Goal: Share content: Share content

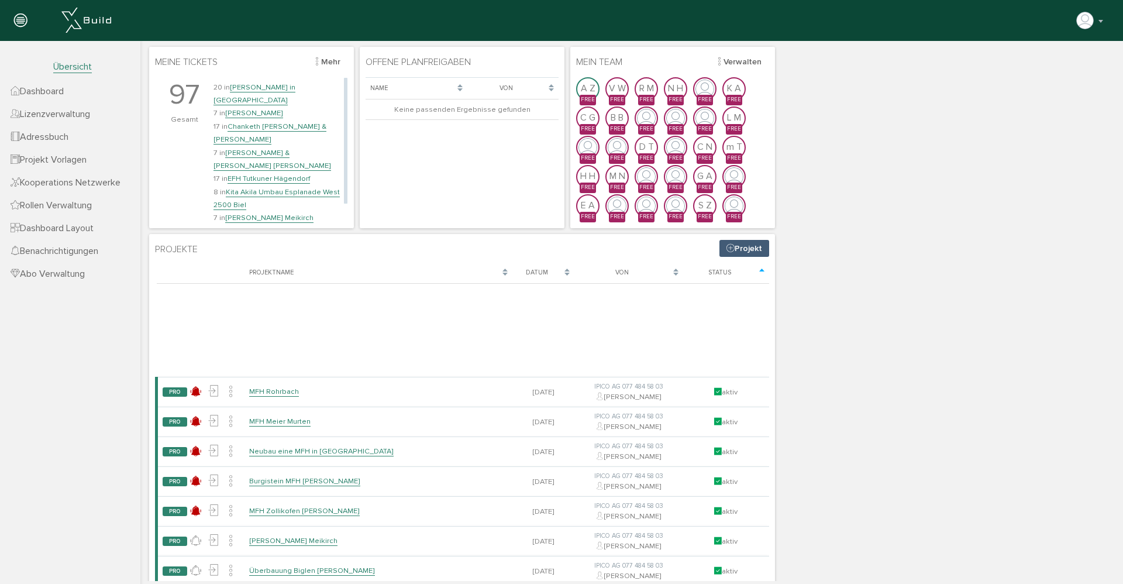
click at [283, 122] on link "Chanketh [PERSON_NAME] & [PERSON_NAME]" at bounding box center [269, 133] width 113 height 23
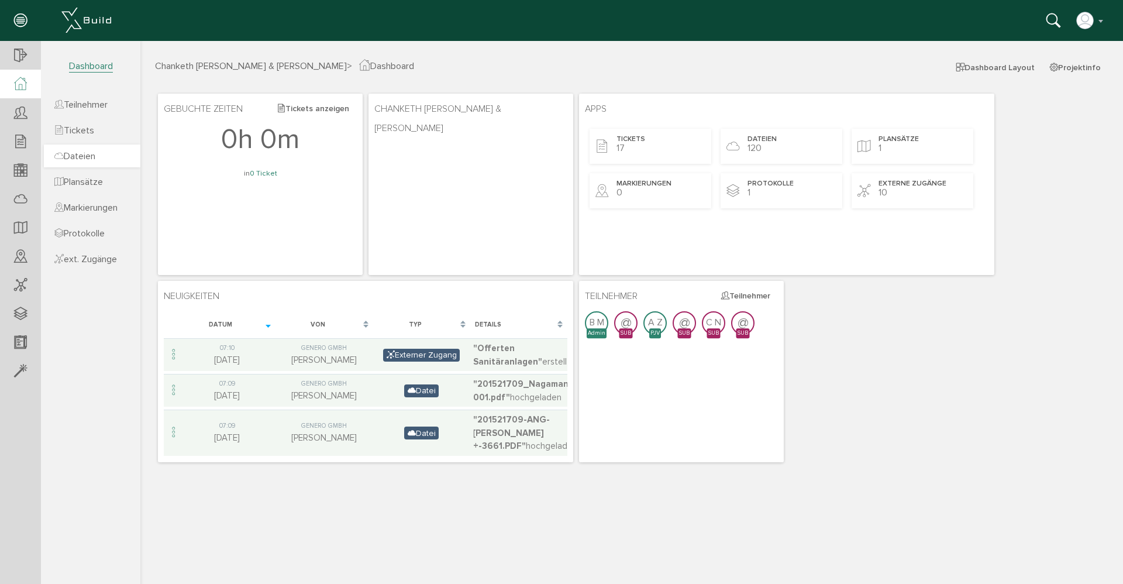
click at [94, 158] on span "Dateien" at bounding box center [74, 156] width 41 height 12
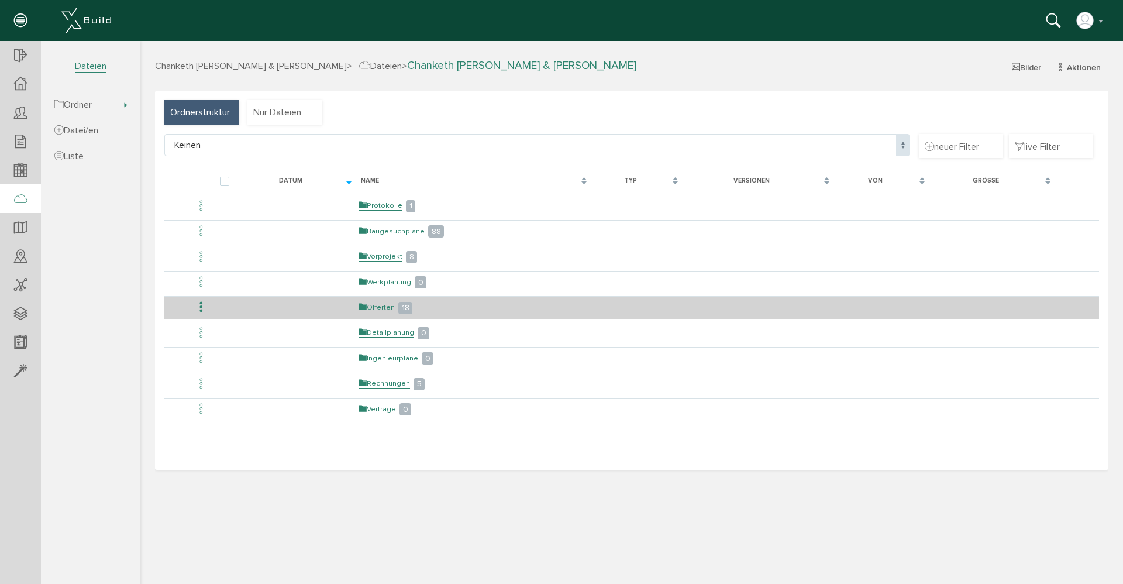
click at [371, 306] on link "Offerten" at bounding box center [377, 307] width 36 height 10
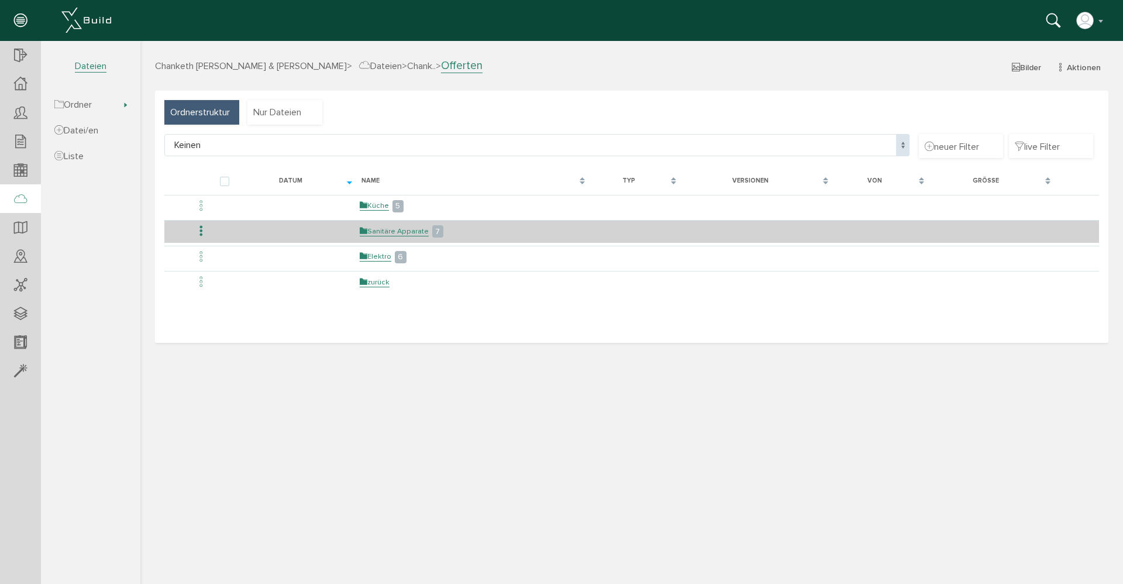
click at [373, 236] on td "Sanitäre Apparate 7" at bounding box center [473, 231] width 233 height 22
click at [375, 230] on link "Sanitäre Apparate" at bounding box center [394, 231] width 69 height 10
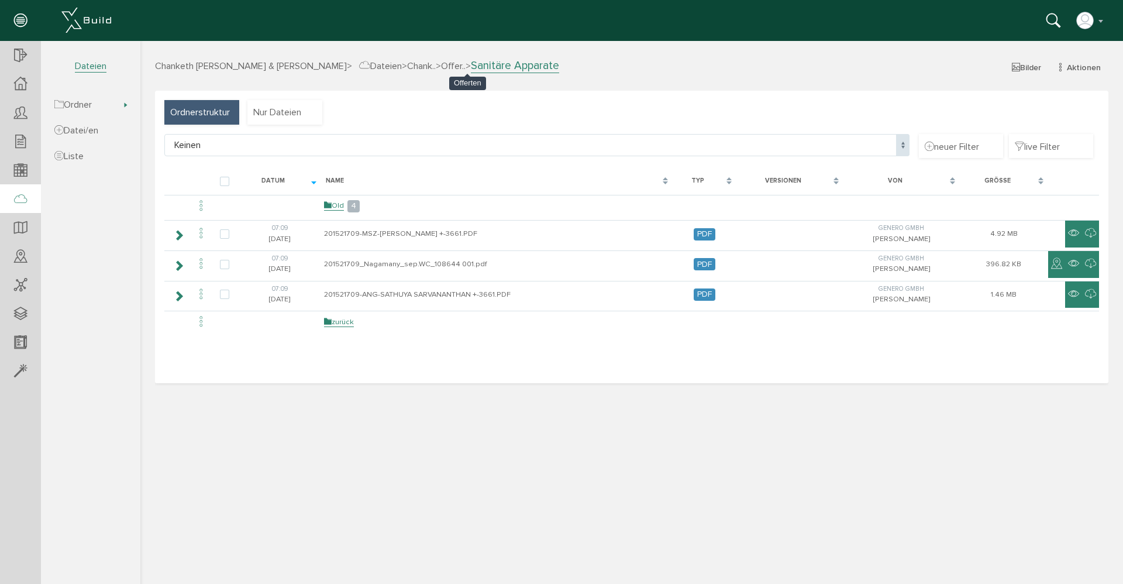
click at [460, 63] on span "Offer.." at bounding box center [453, 66] width 25 height 12
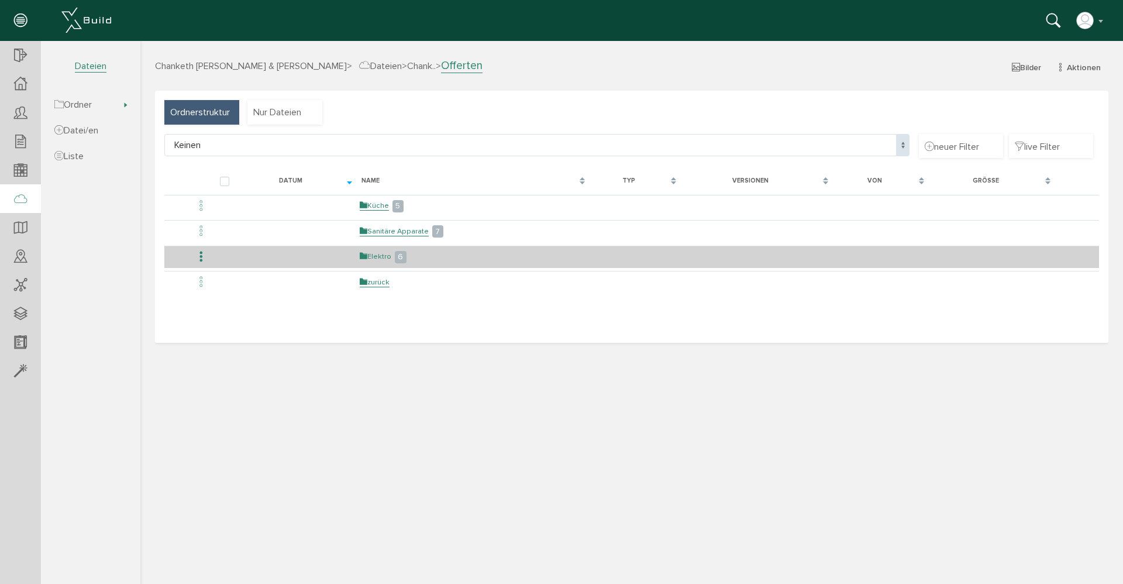
click at [367, 254] on link "Elektro" at bounding box center [376, 256] width 32 height 10
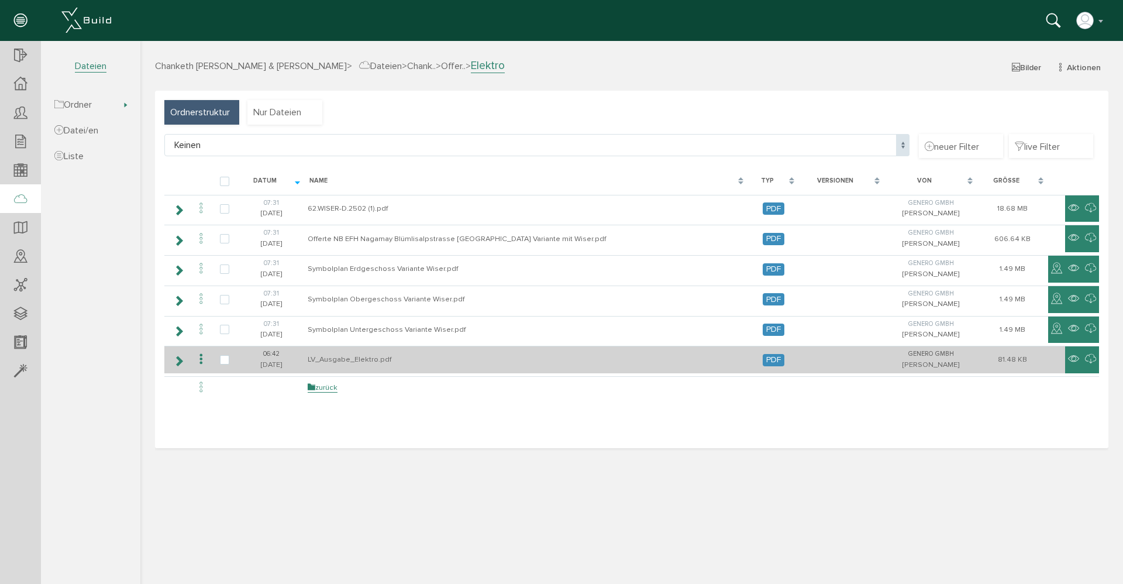
click at [356, 357] on td "LV_Ausgabe_Elektro.pdf" at bounding box center [526, 359] width 443 height 27
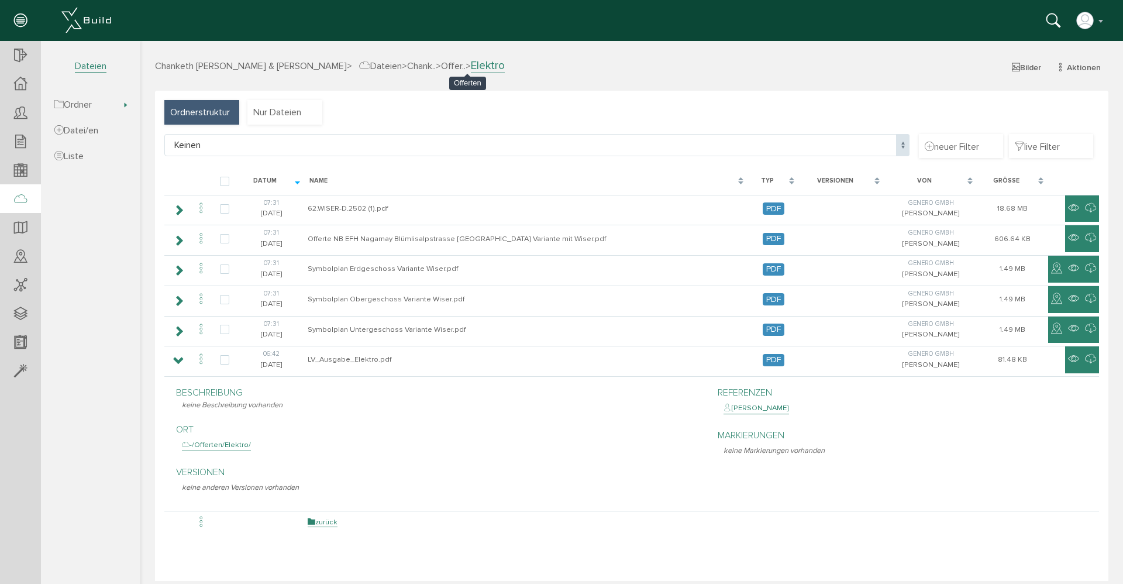
click at [460, 66] on span "Offer.." at bounding box center [453, 66] width 25 height 12
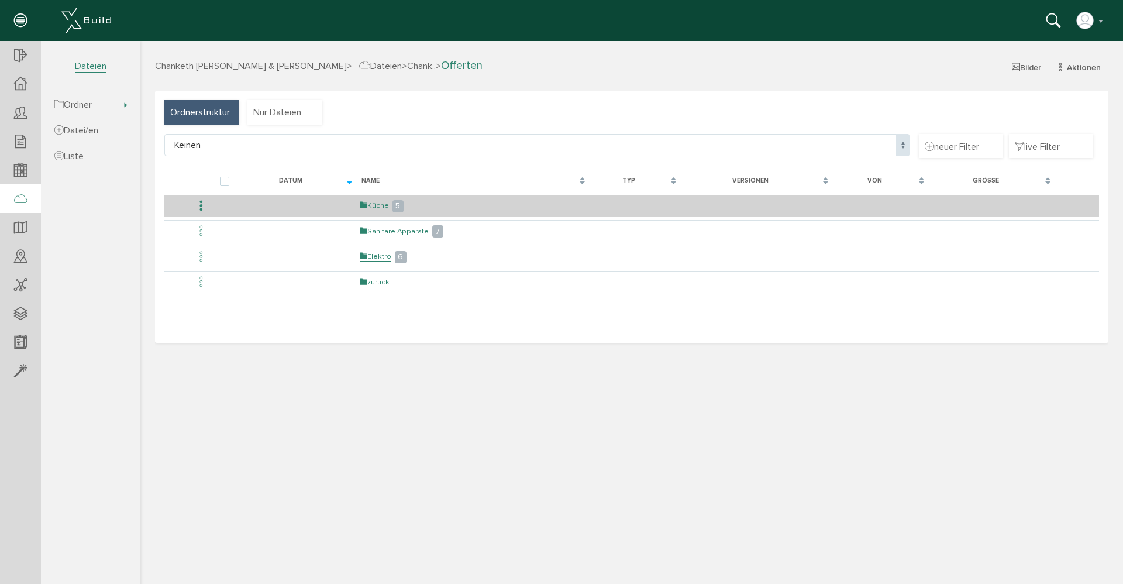
click at [374, 203] on link "Küche" at bounding box center [374, 206] width 29 height 10
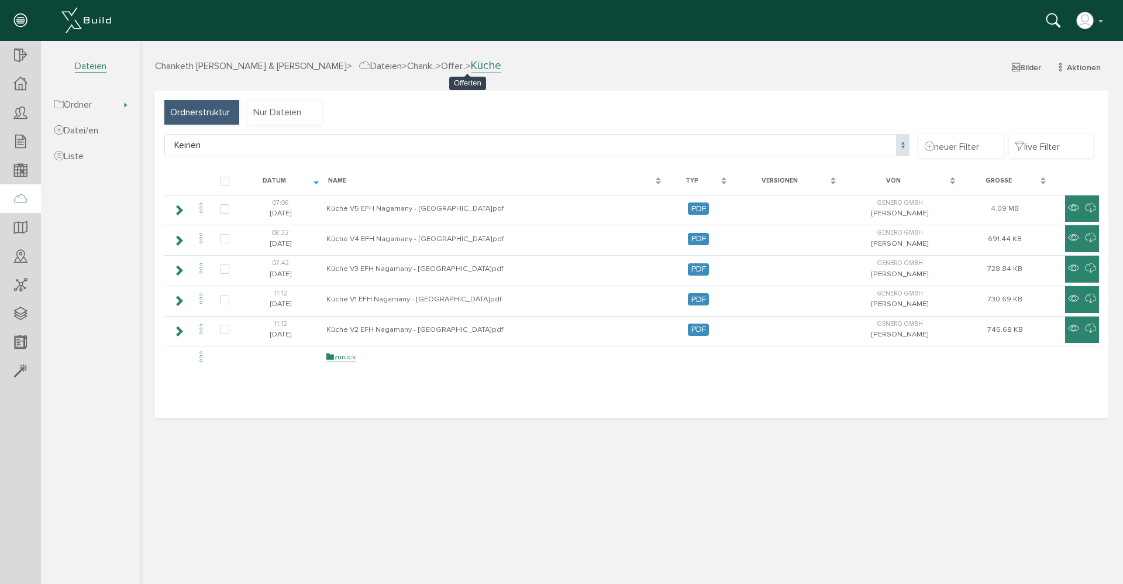
click at [461, 61] on span "Offer.." at bounding box center [453, 66] width 25 height 12
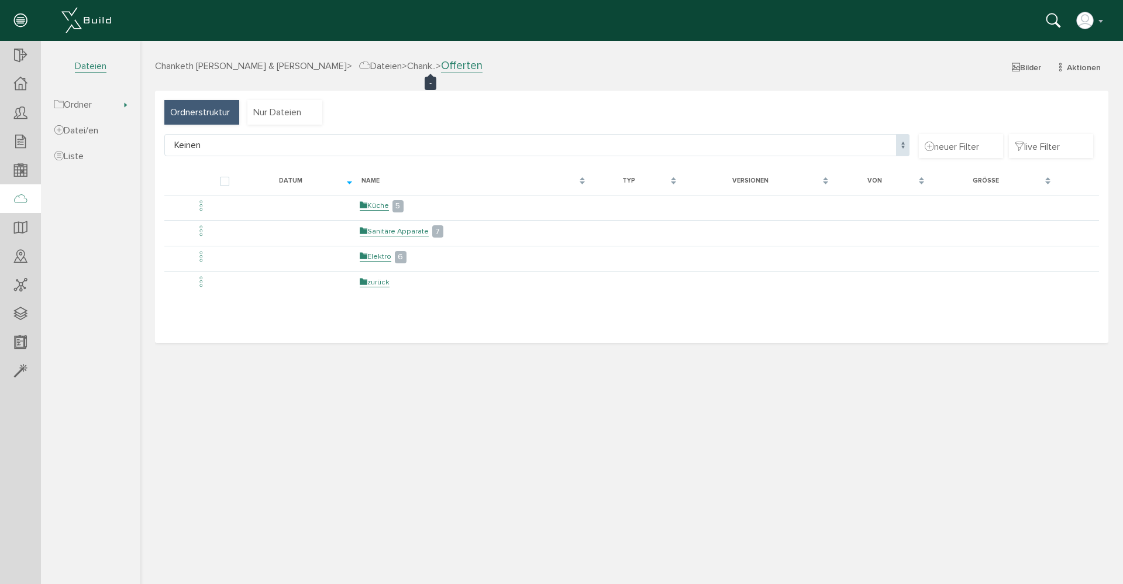
click at [433, 64] on span "Chank.." at bounding box center [421, 66] width 29 height 12
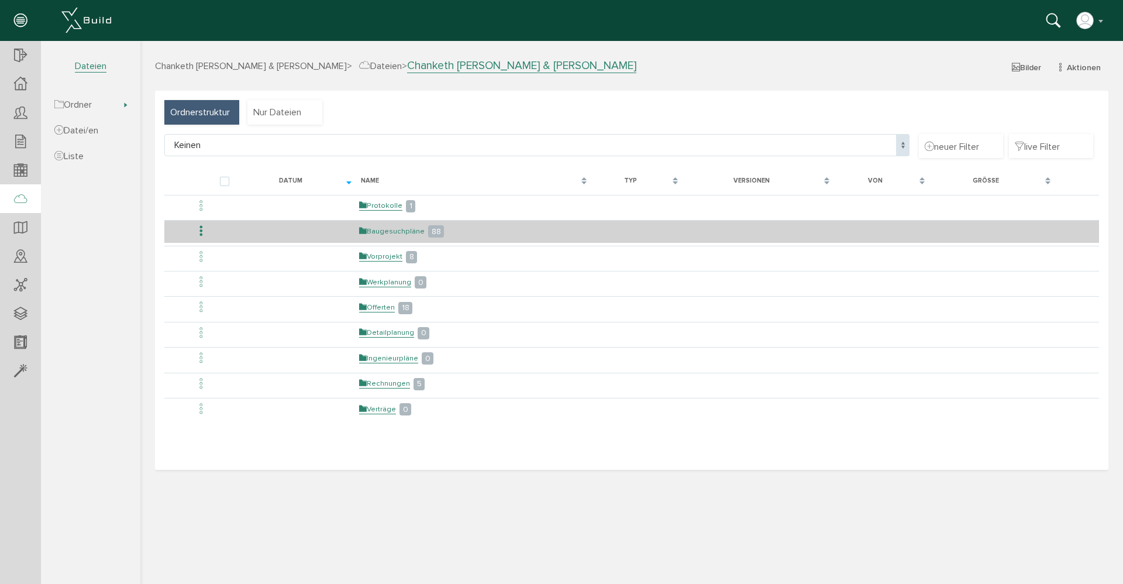
click at [383, 235] on link "Baugesuchpläne" at bounding box center [392, 231] width 66 height 10
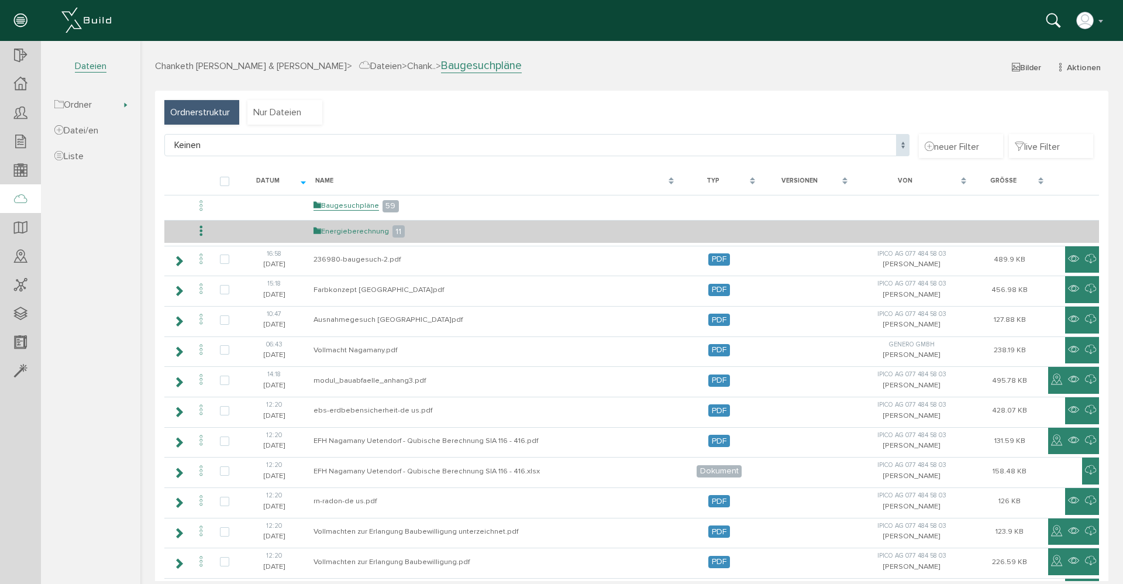
click at [342, 232] on link "Energieberechnung" at bounding box center [350, 231] width 75 height 10
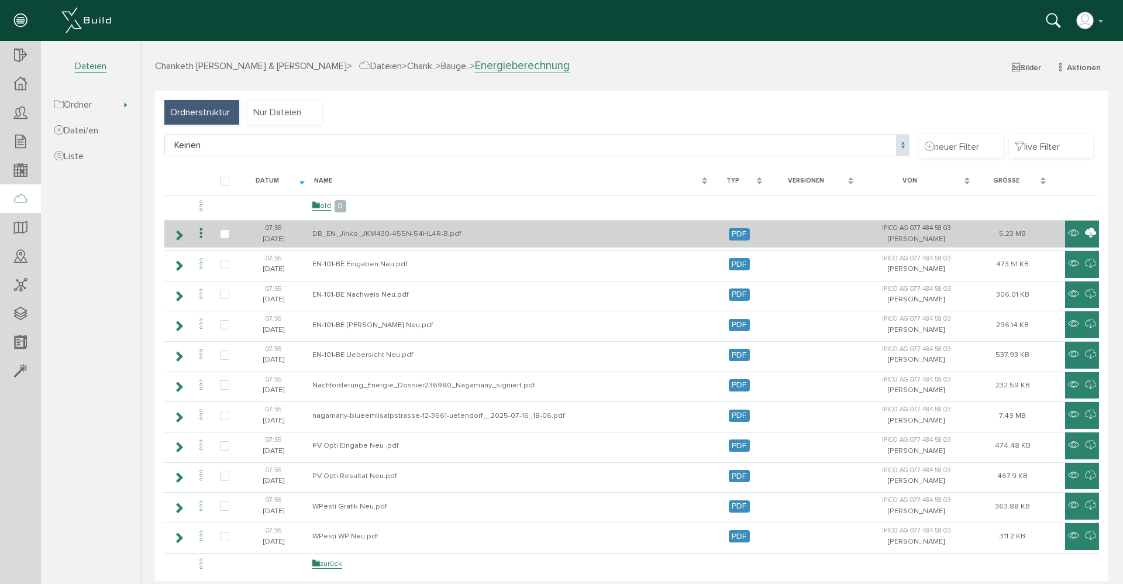
click at [1085, 235] on icon at bounding box center [1090, 233] width 11 height 14
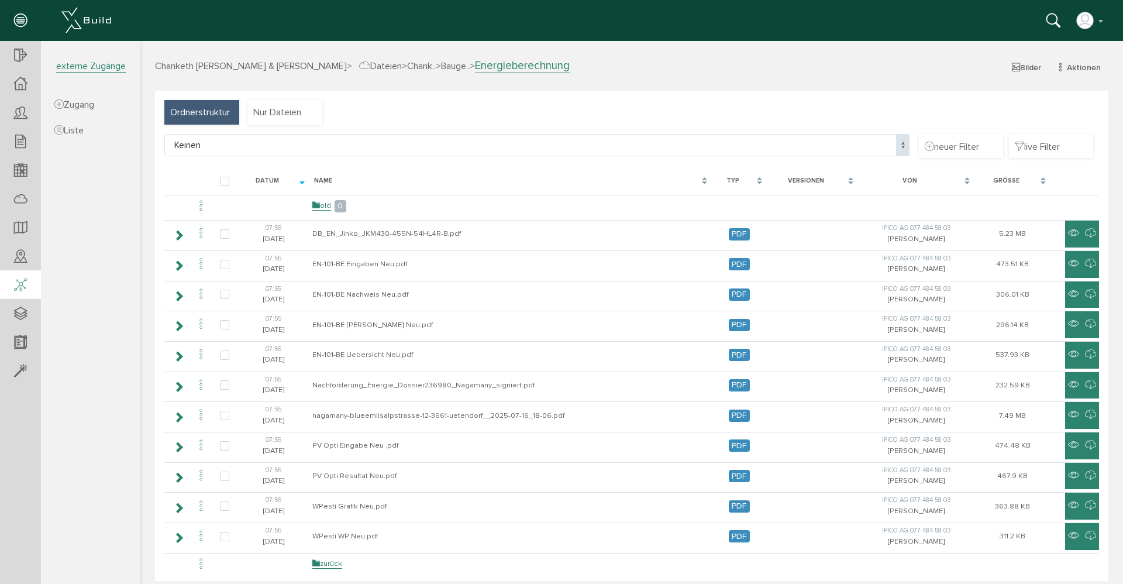
click at [15, 284] on icon at bounding box center [20, 285] width 13 height 16
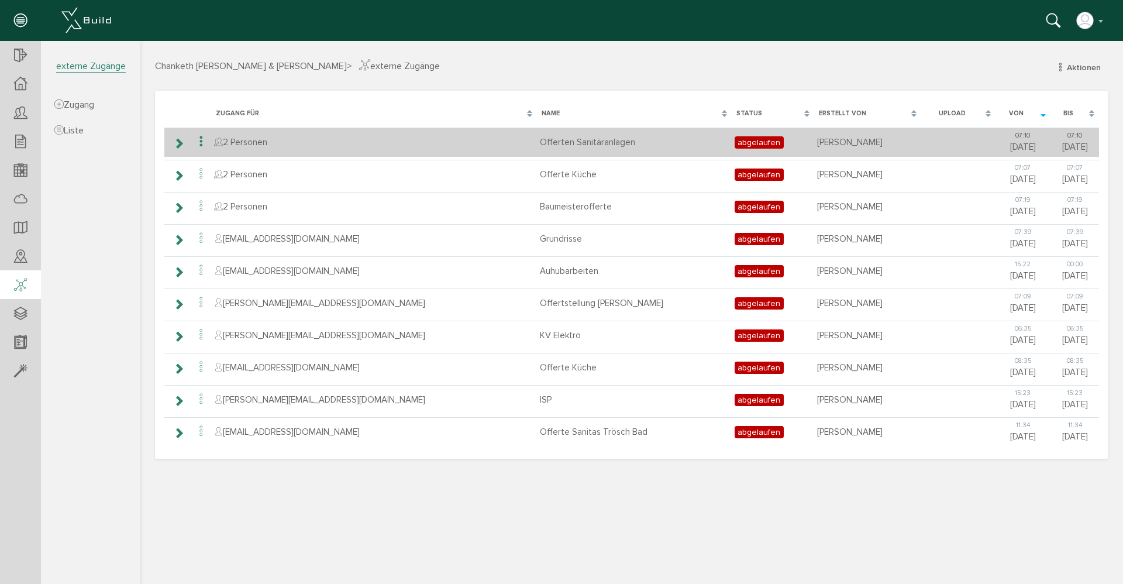
click at [181, 144] on icon at bounding box center [178, 143] width 11 height 9
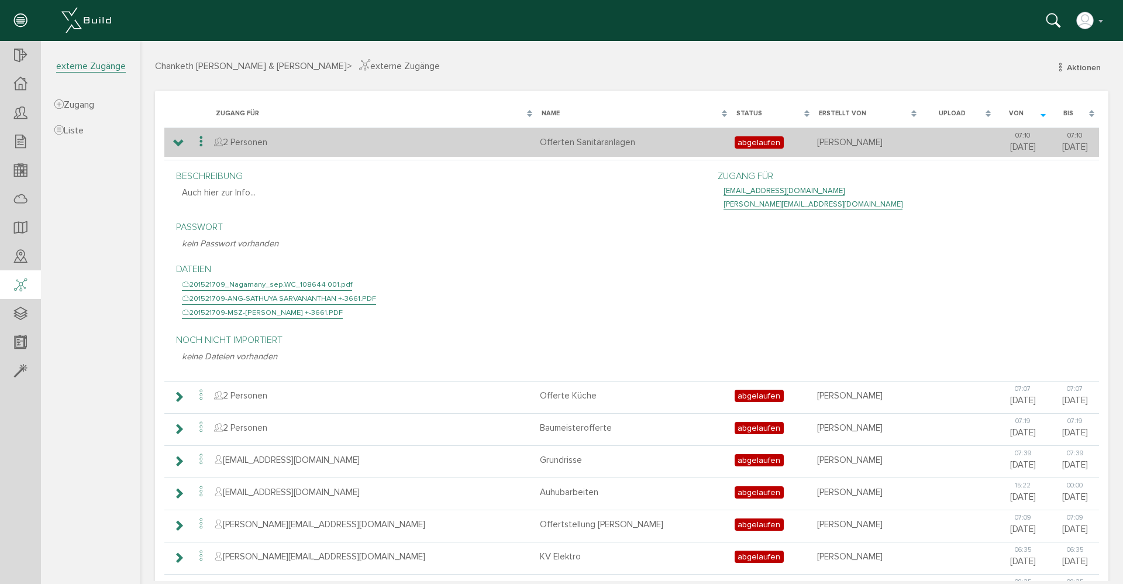
click at [181, 144] on icon at bounding box center [178, 143] width 11 height 9
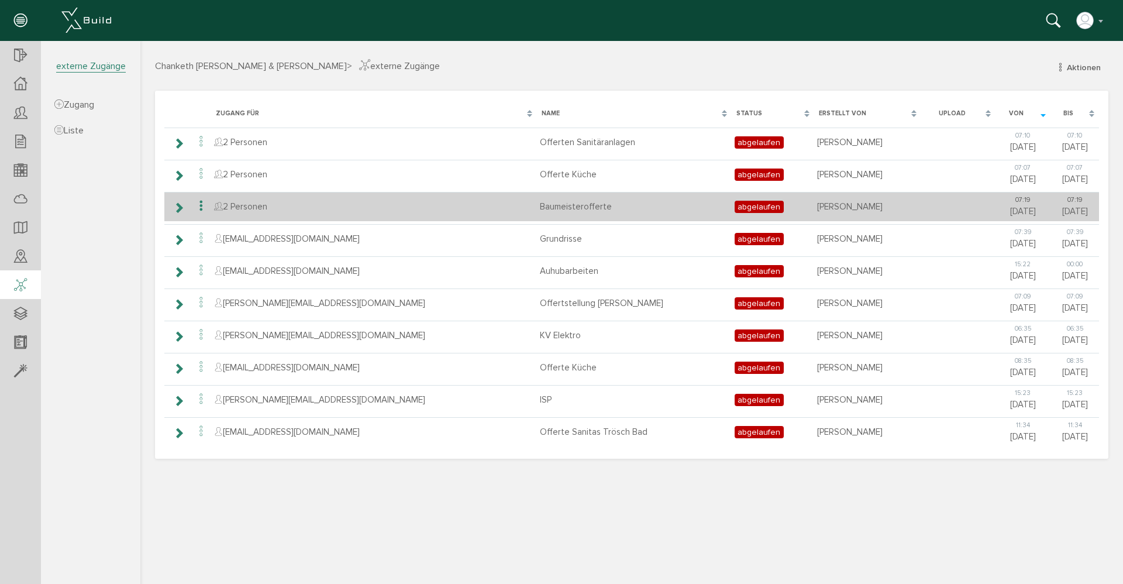
click at [178, 209] on icon at bounding box center [178, 207] width 11 height 9
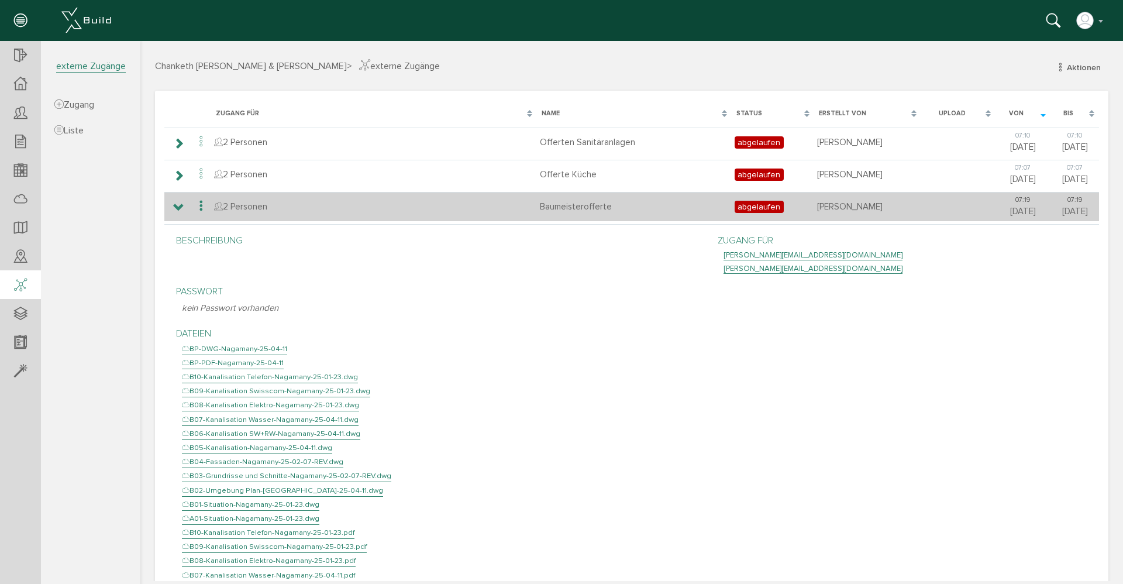
click at [178, 209] on icon at bounding box center [178, 207] width 11 height 9
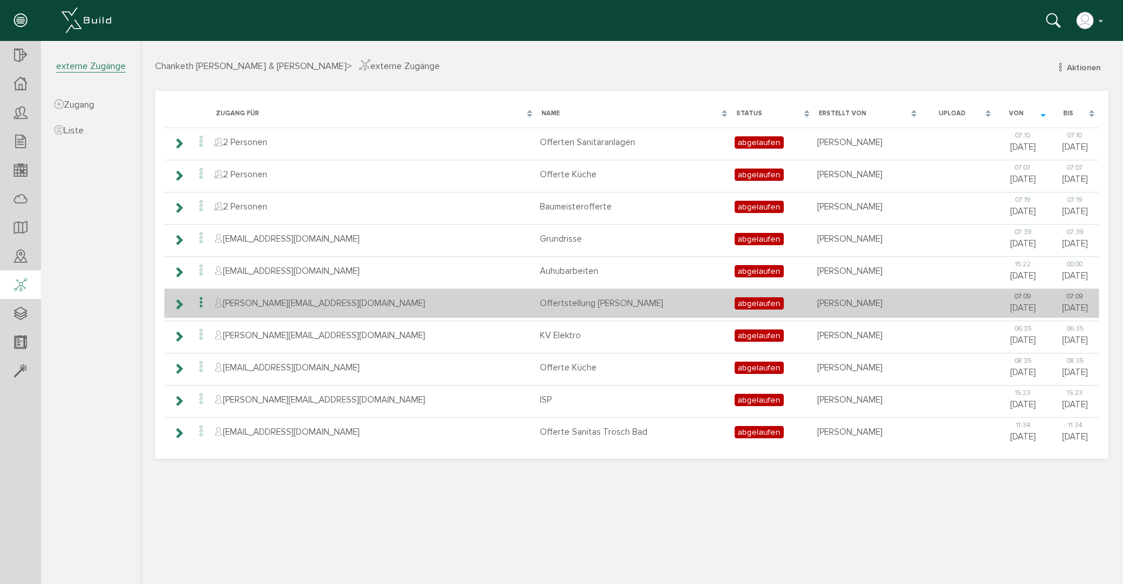
click at [178, 303] on icon at bounding box center [178, 303] width 11 height 9
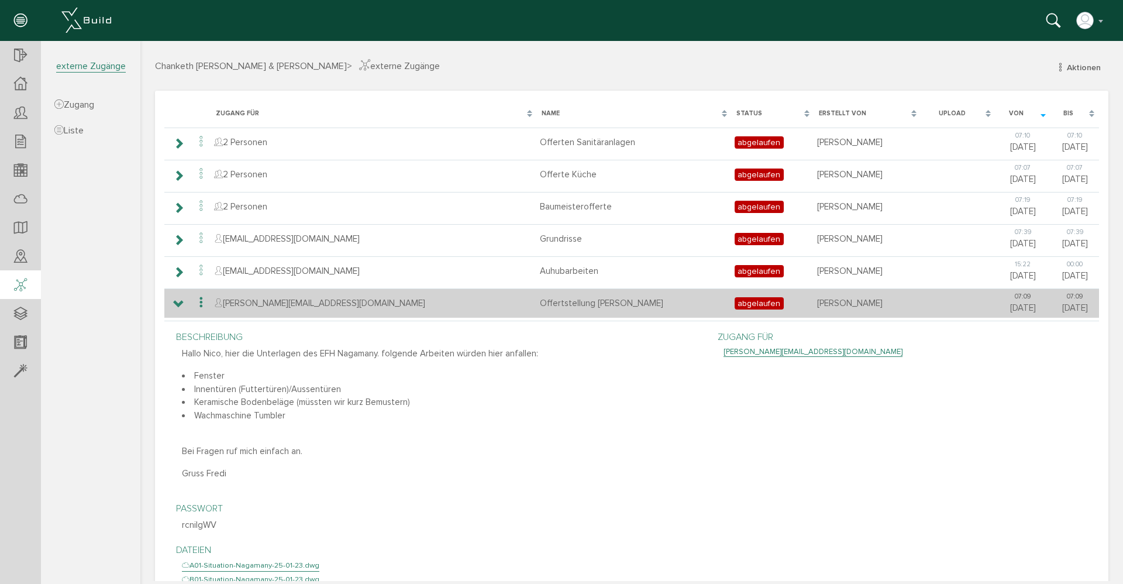
click at [178, 303] on icon at bounding box center [178, 303] width 11 height 9
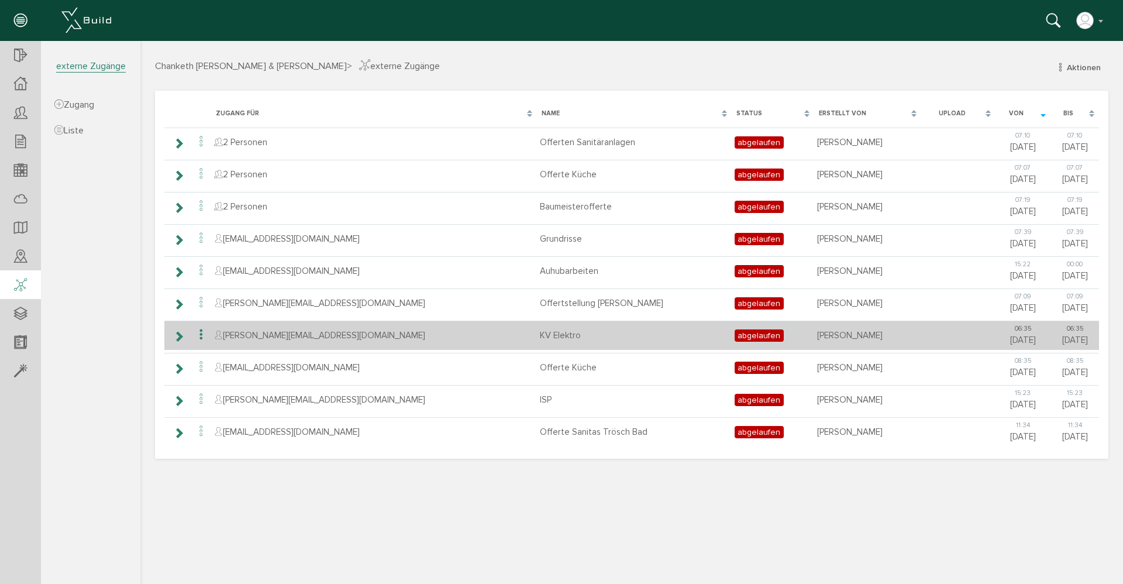
click at [180, 335] on icon at bounding box center [178, 336] width 11 height 9
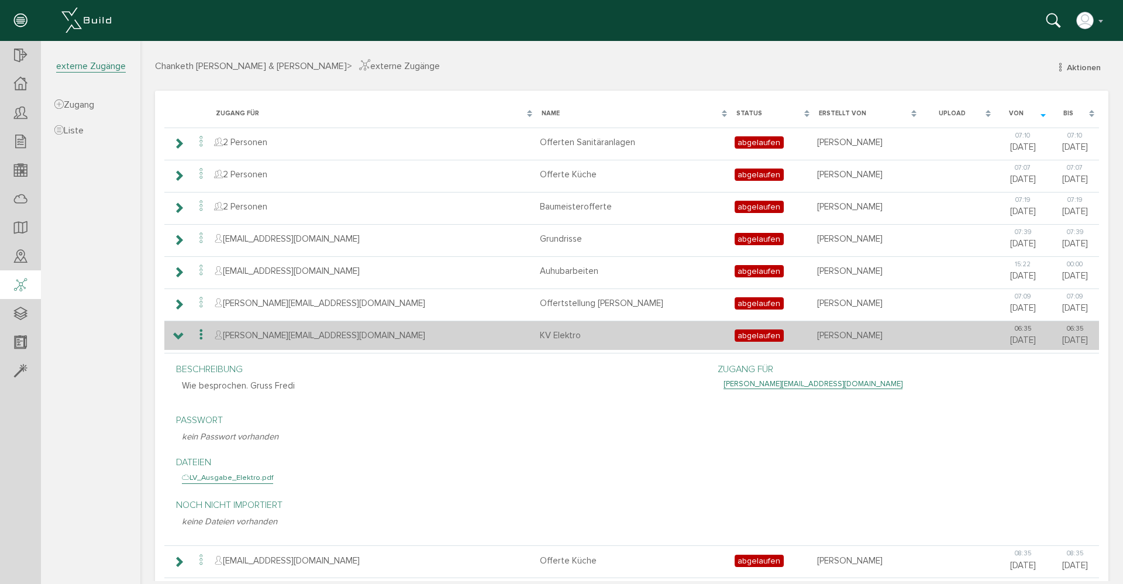
click at [180, 335] on icon at bounding box center [178, 336] width 11 height 9
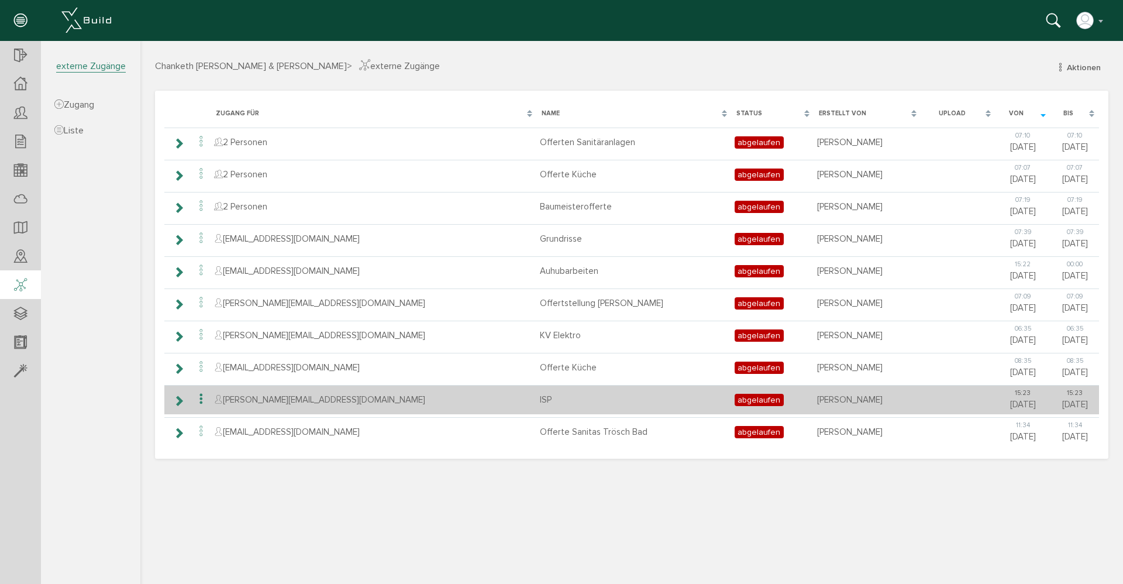
click at [179, 400] on icon at bounding box center [178, 400] width 11 height 9
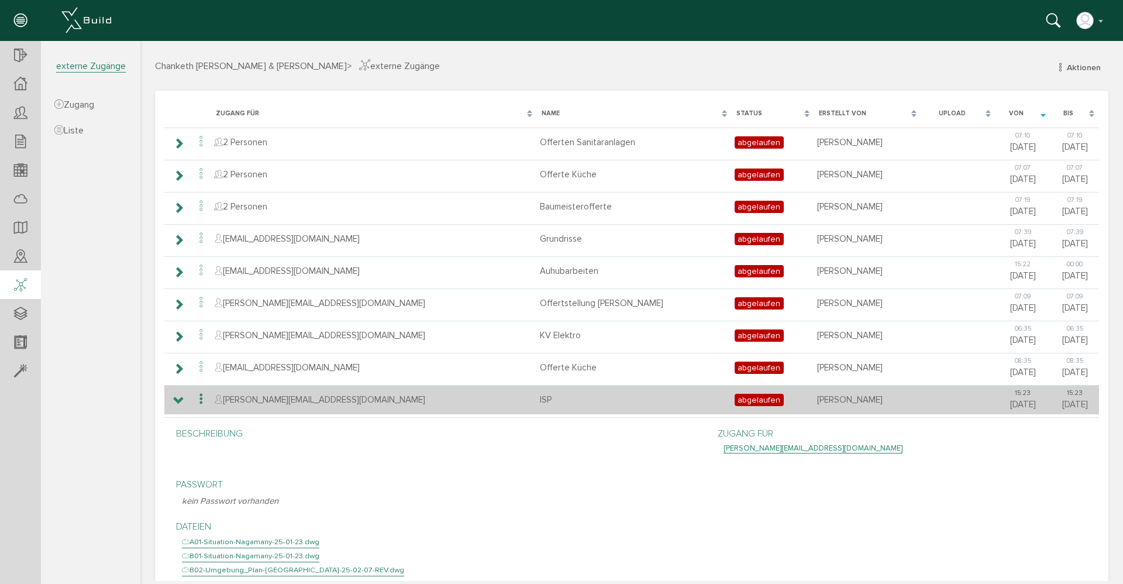
click at [179, 400] on icon at bounding box center [178, 400] width 11 height 9
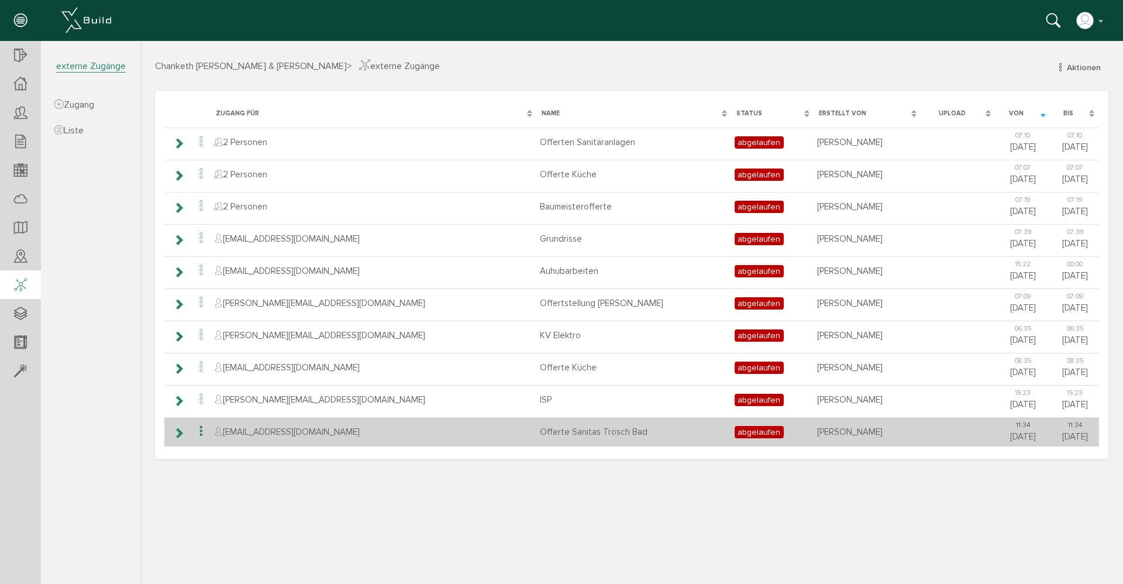
click at [179, 434] on icon at bounding box center [178, 432] width 11 height 9
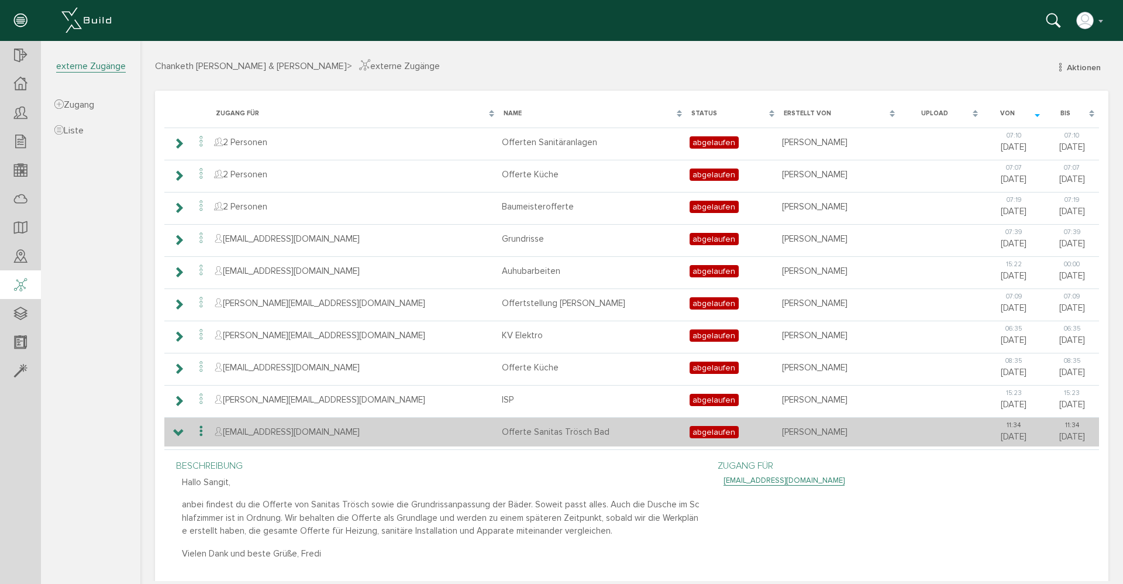
click at [179, 434] on icon at bounding box center [178, 432] width 11 height 9
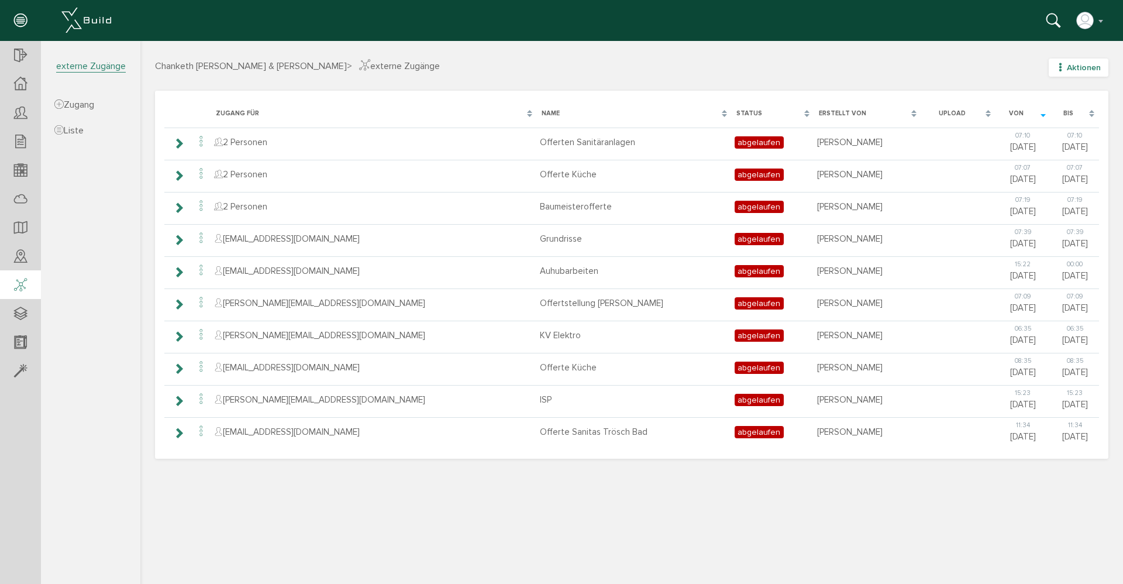
click at [1074, 65] on span "Aktionen" at bounding box center [1084, 68] width 34 height 10
click at [1056, 106] on link "neuer Zugang" at bounding box center [1070, 107] width 92 height 18
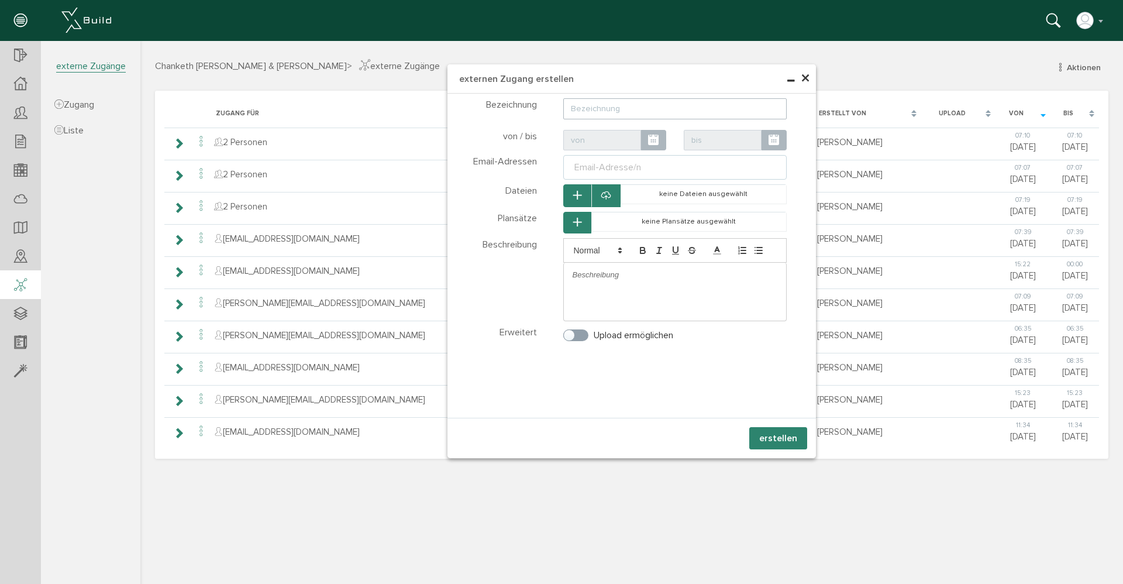
click at [574, 109] on input "text" at bounding box center [675, 108] width 224 height 21
click at [771, 144] on icon at bounding box center [773, 140] width 11 height 13
type input "Offerte Sanitär Heizung. [GEOGRAPHIC_DATA]"
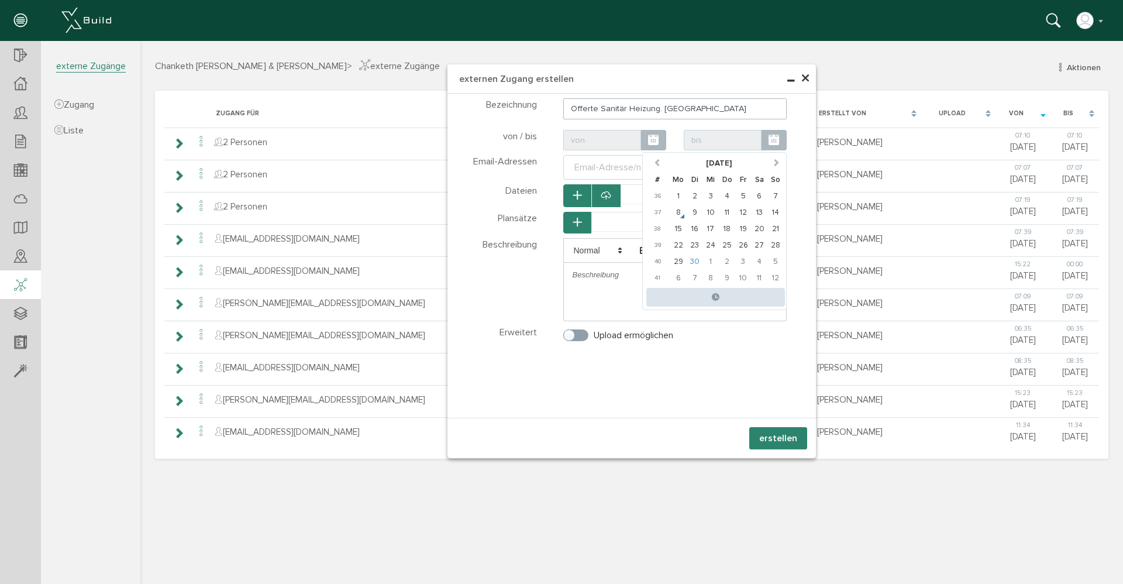
click at [697, 260] on td "30" at bounding box center [695, 261] width 16 height 16
type input "[DATE] 00:00"
click at [763, 358] on div "Teilnehmer wählen Teilnehmer Dateien wählen Dateien" at bounding box center [631, 256] width 368 height 324
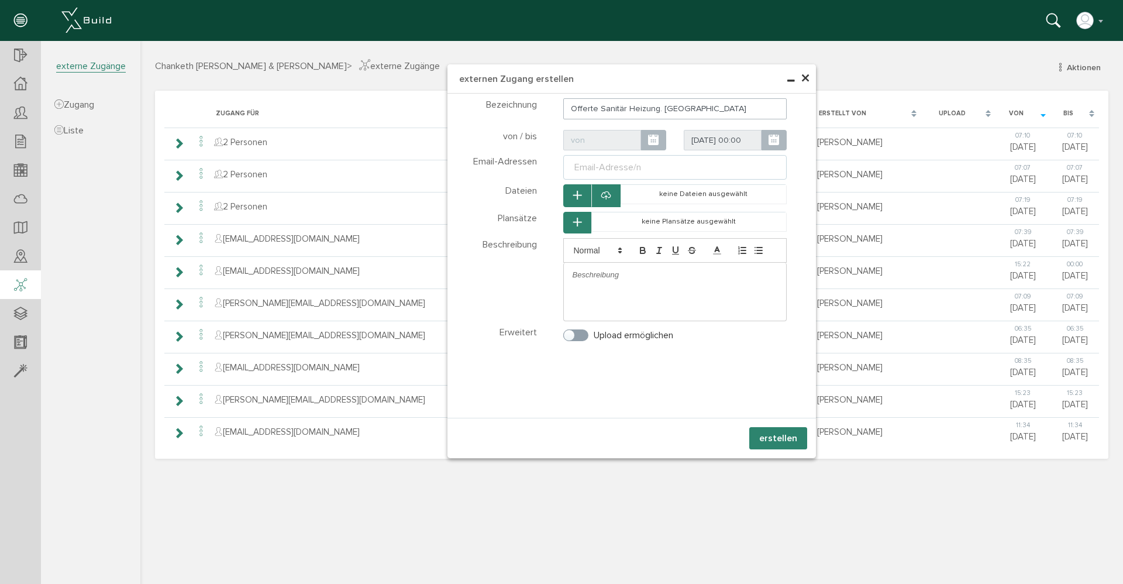
click at [625, 167] on div "Email-Adresse/n" at bounding box center [607, 167] width 71 height 14
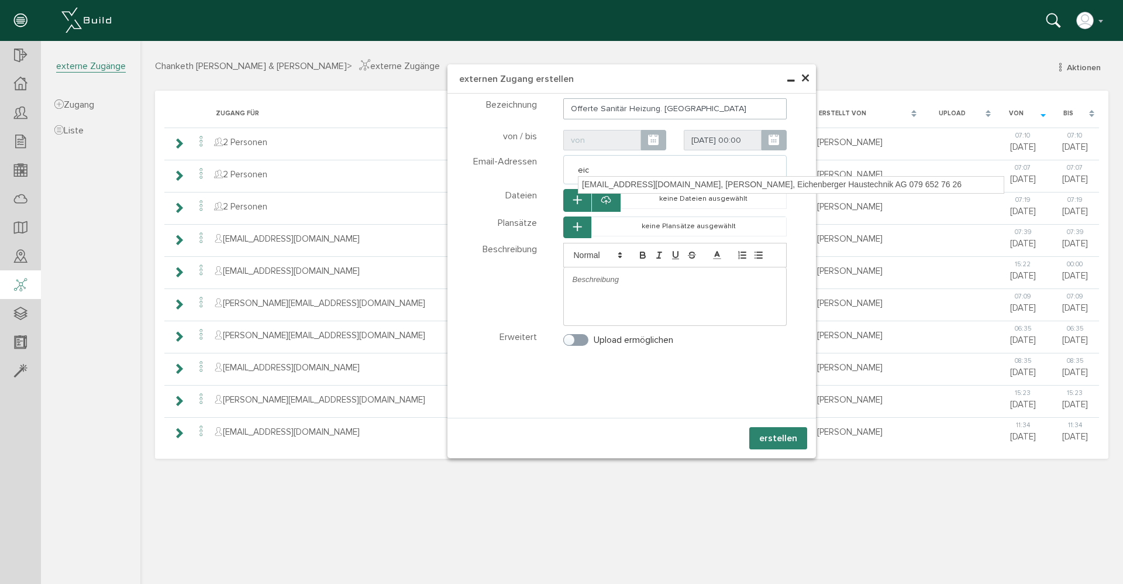
type input "ei"
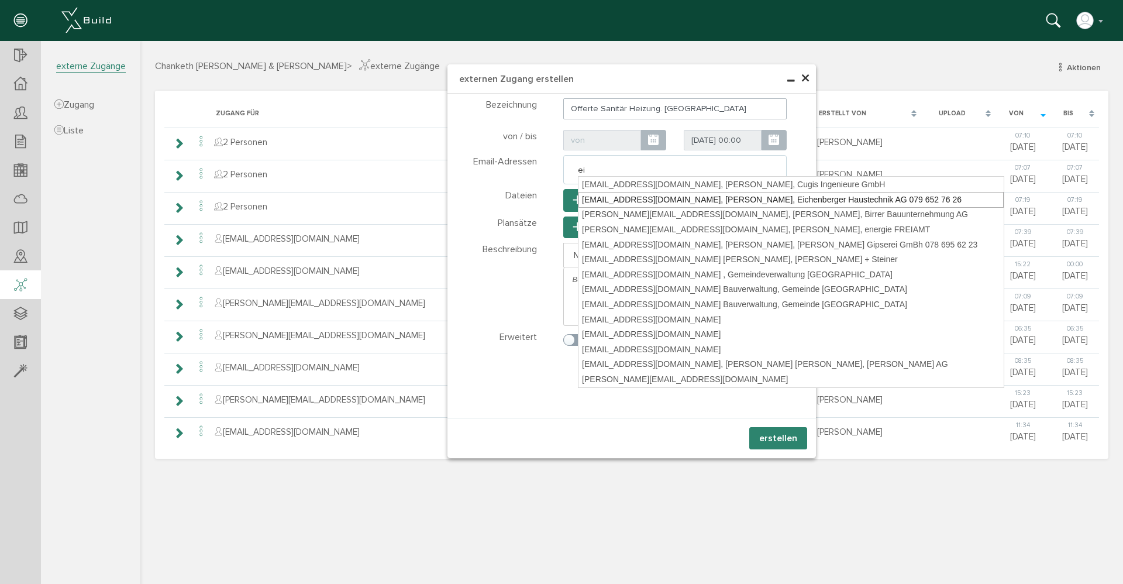
click at [617, 201] on div "[EMAIL_ADDRESS][DOMAIN_NAME], [PERSON_NAME], Eichenberger Haustechnik AG 079 65…" at bounding box center [790, 200] width 425 height 16
type textarea "[EMAIL_ADDRESS][DOMAIN_NAME]"
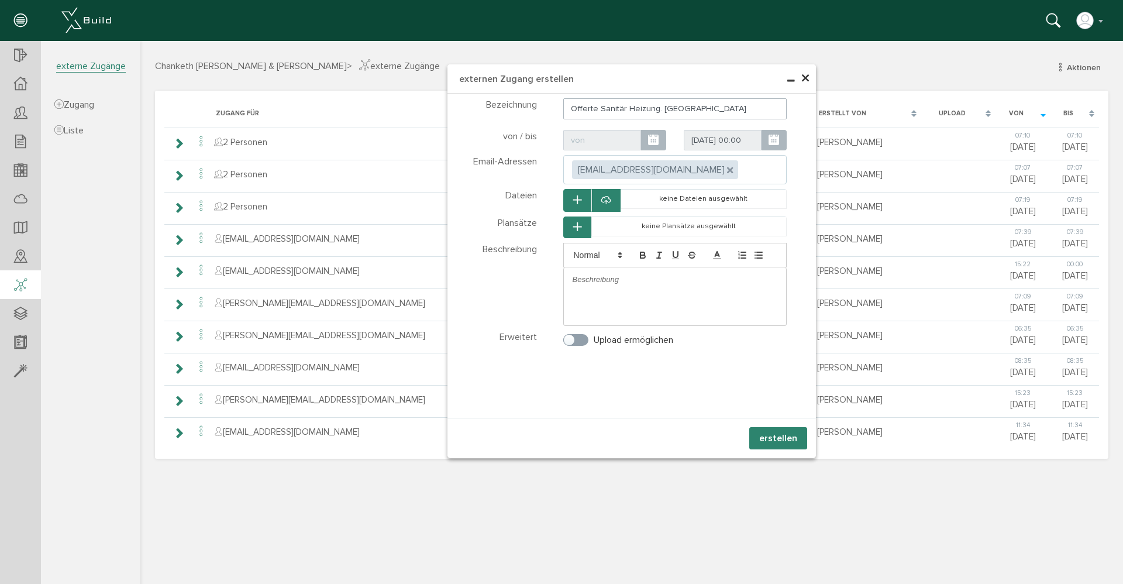
click at [582, 198] on button "button" at bounding box center [577, 200] width 28 height 23
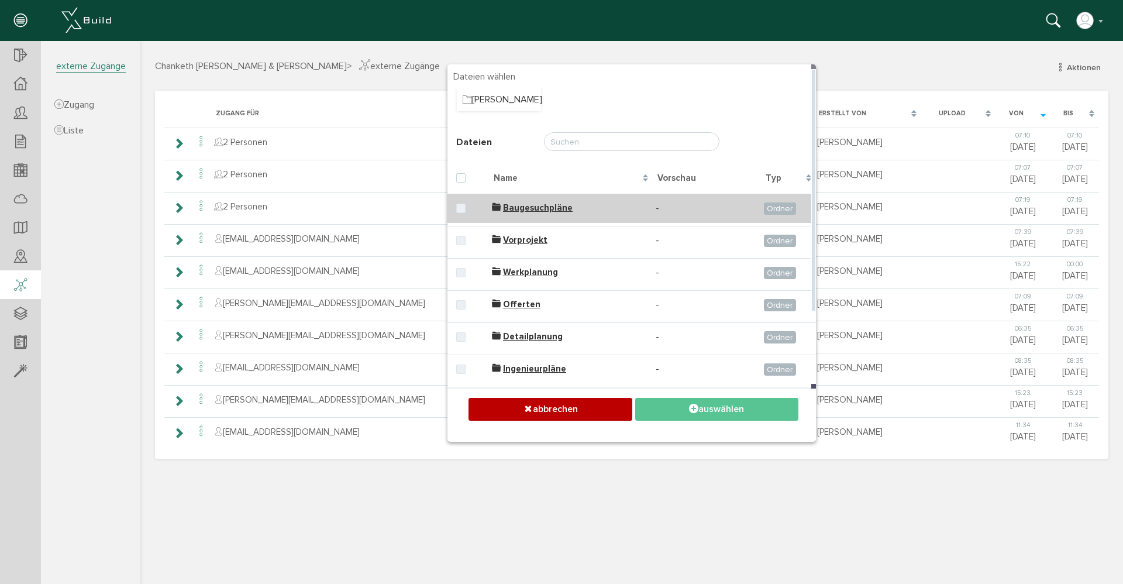
click at [560, 206] on span "Baugesuchpläne" at bounding box center [538, 207] width 70 height 11
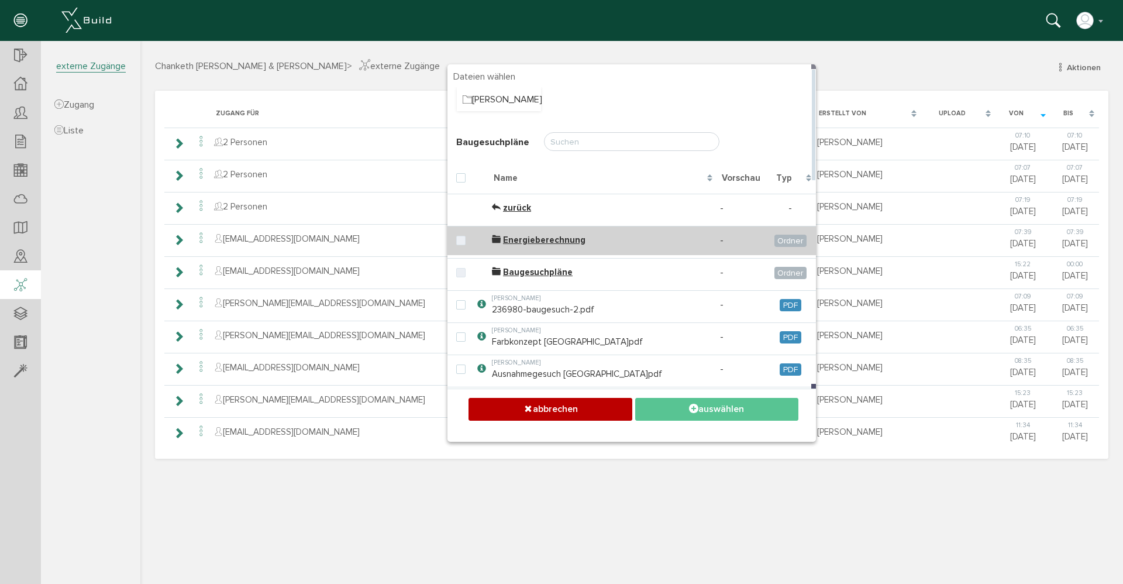
click at [515, 239] on span "Energieberechnung" at bounding box center [544, 240] width 82 height 11
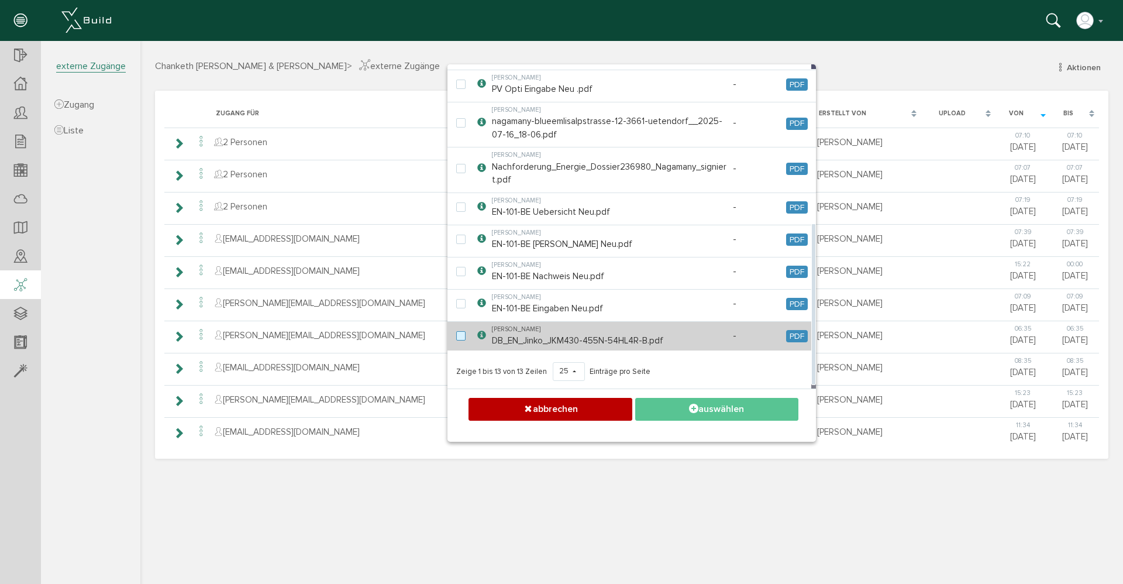
click at [461, 332] on label at bounding box center [463, 336] width 14 height 11
click at [461, 332] on input "checkbox" at bounding box center [460, 335] width 8 height 8
checkbox input "true"
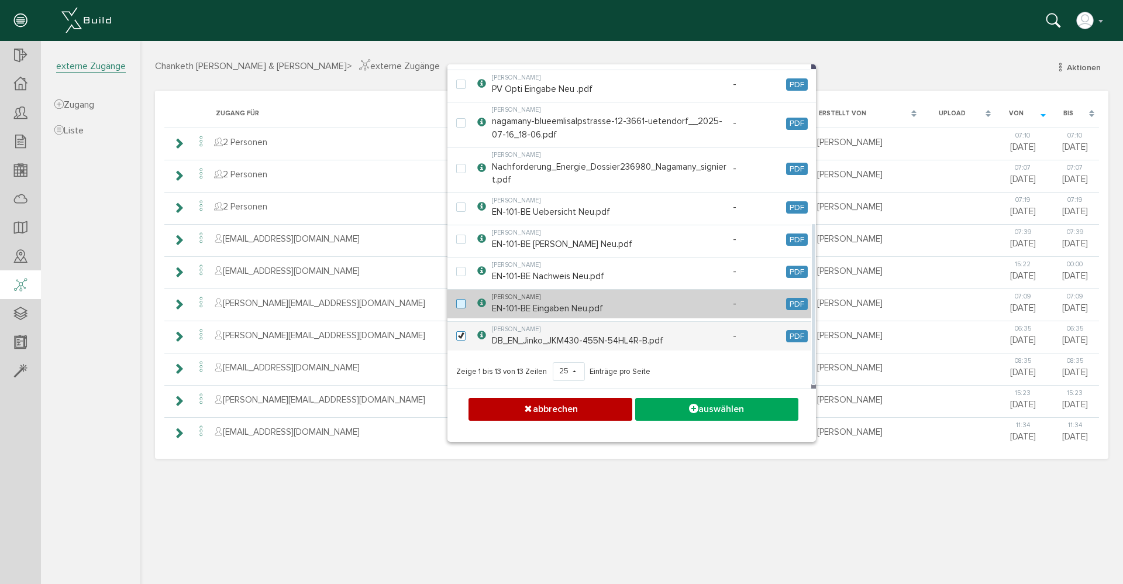
click at [461, 299] on label at bounding box center [463, 304] width 14 height 11
click at [461, 299] on input "checkbox" at bounding box center [460, 303] width 8 height 8
checkbox input "true"
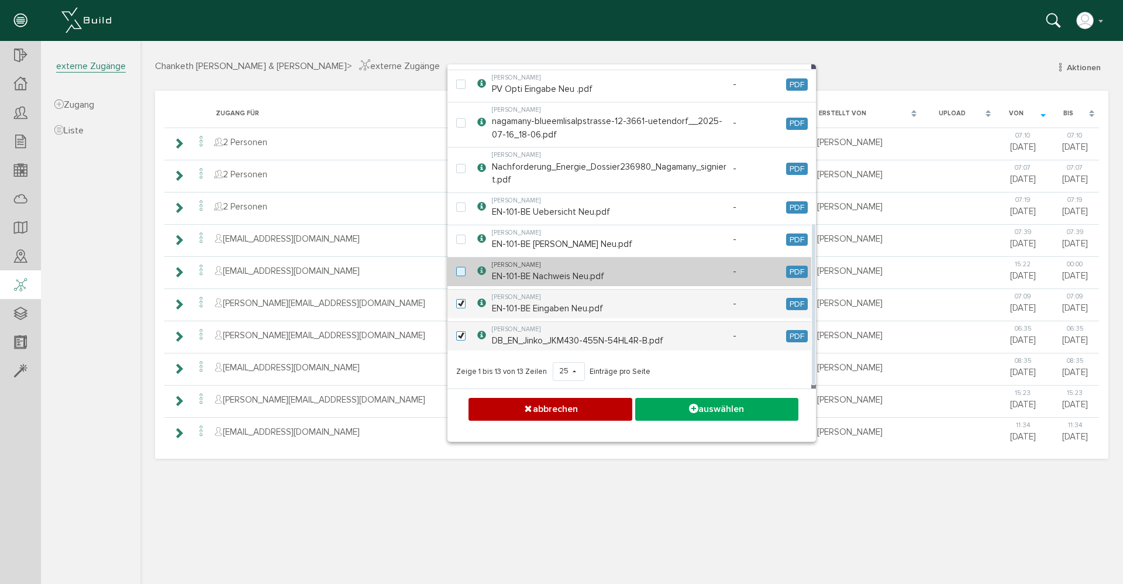
click at [463, 267] on label at bounding box center [463, 272] width 14 height 11
click at [463, 267] on input "checkbox" at bounding box center [460, 271] width 8 height 8
checkbox input "true"
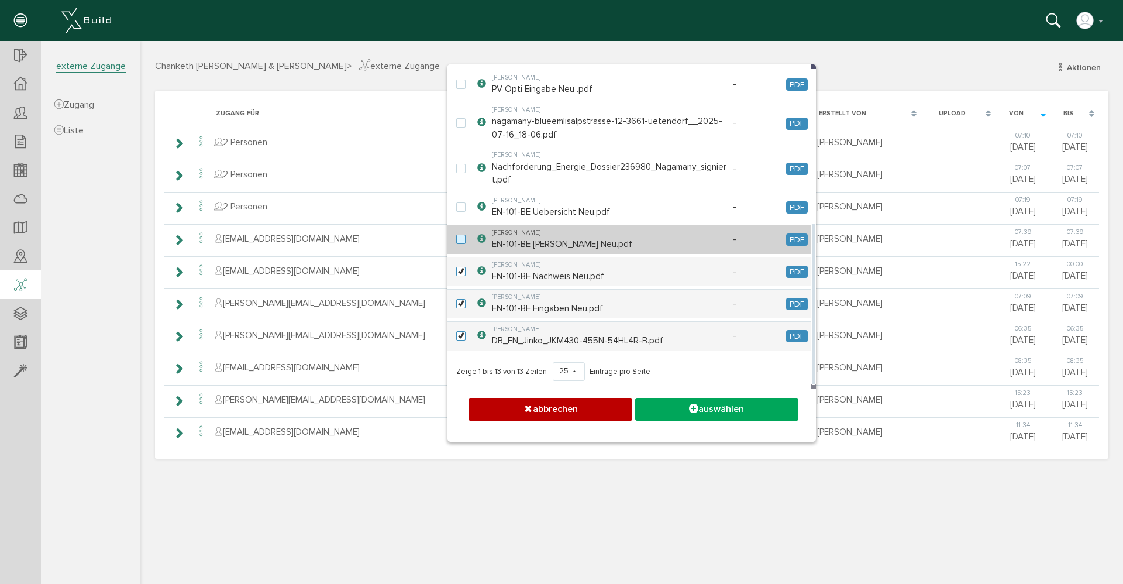
click at [463, 235] on label at bounding box center [463, 240] width 14 height 11
click at [463, 235] on input "checkbox" at bounding box center [460, 239] width 8 height 8
checkbox input "true"
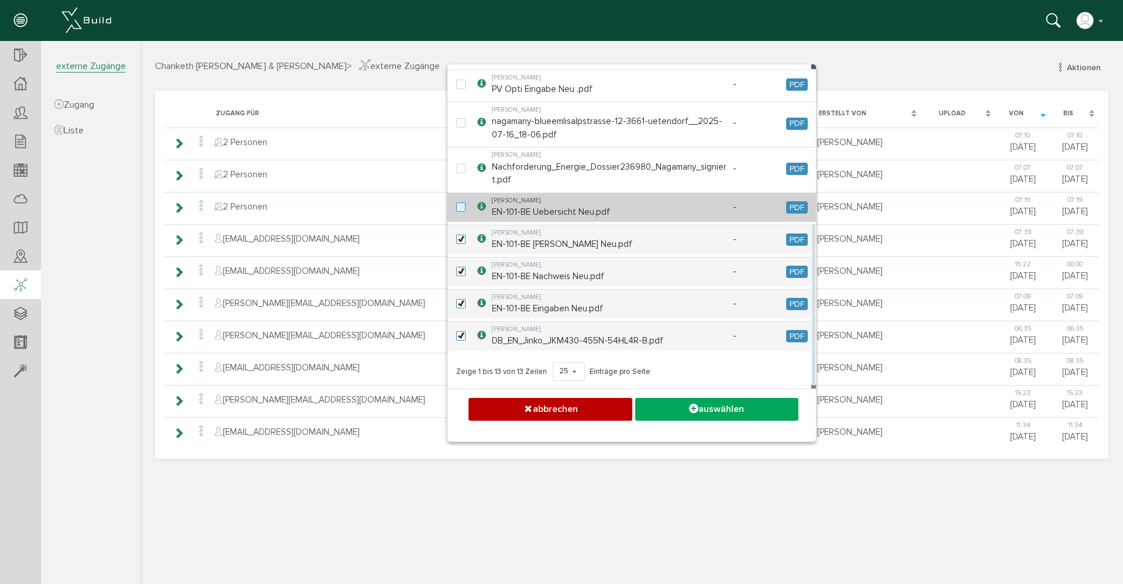
click at [461, 205] on label at bounding box center [463, 207] width 14 height 11
click at [461, 205] on input "checkbox" at bounding box center [460, 206] width 8 height 8
checkbox input "true"
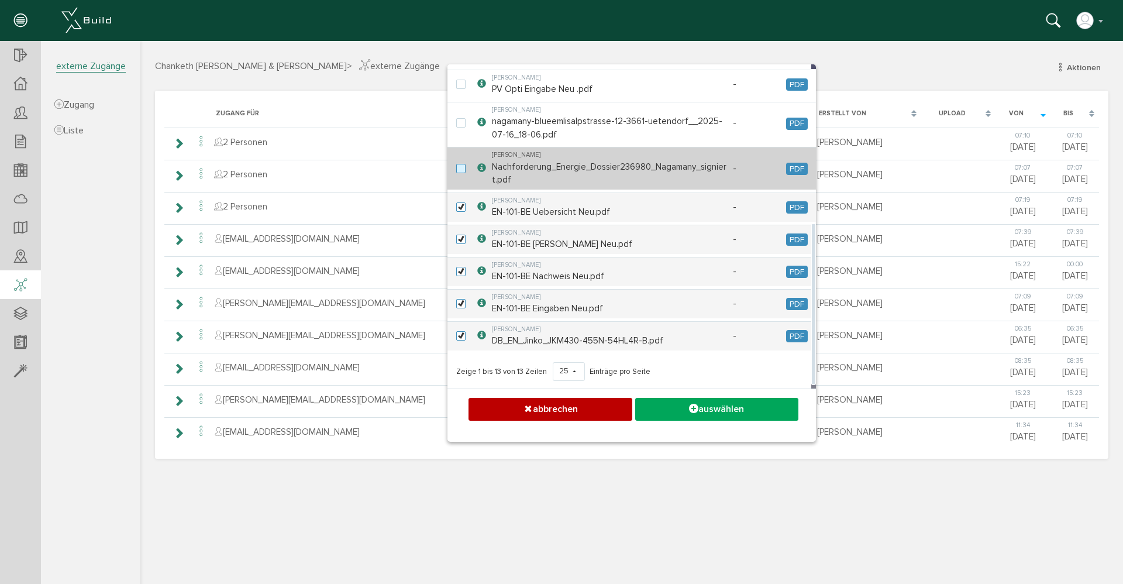
click at [459, 166] on label at bounding box center [463, 169] width 14 height 11
click at [459, 166] on input "checkbox" at bounding box center [460, 168] width 8 height 8
checkbox input "true"
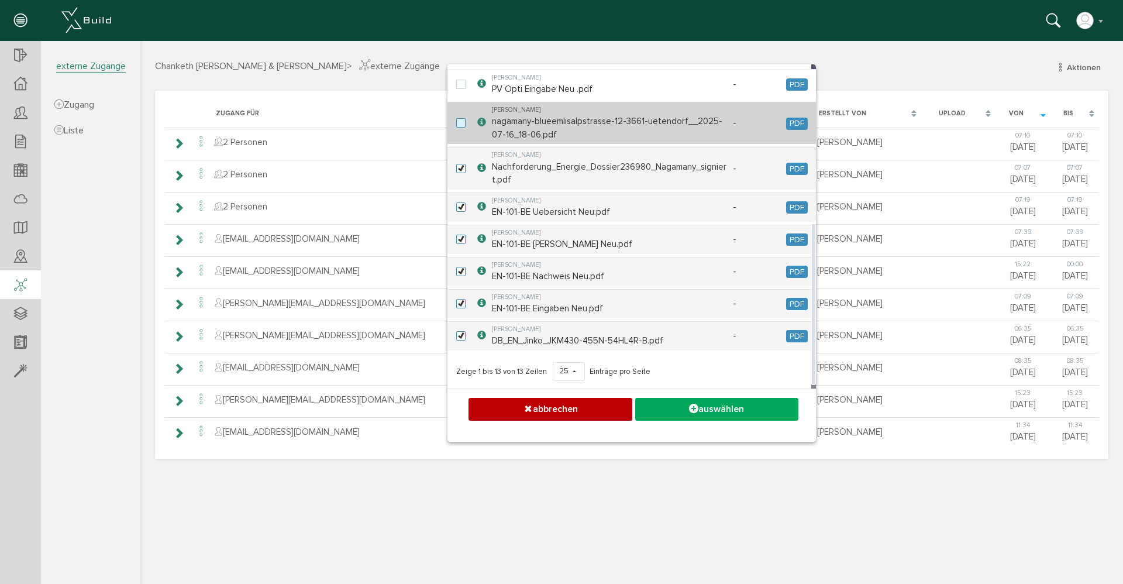
click at [460, 122] on label at bounding box center [463, 123] width 14 height 11
click at [460, 122] on input "checkbox" at bounding box center [460, 122] width 8 height 8
checkbox input "true"
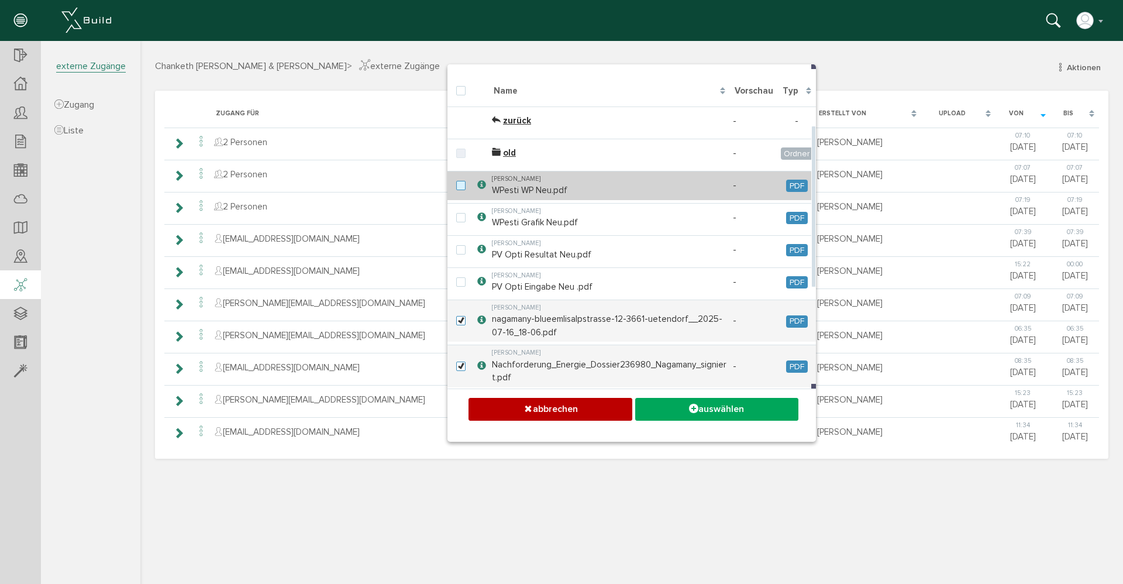
click at [459, 183] on label at bounding box center [463, 186] width 14 height 11
click at [459, 183] on input "checkbox" at bounding box center [460, 185] width 8 height 8
checkbox input "true"
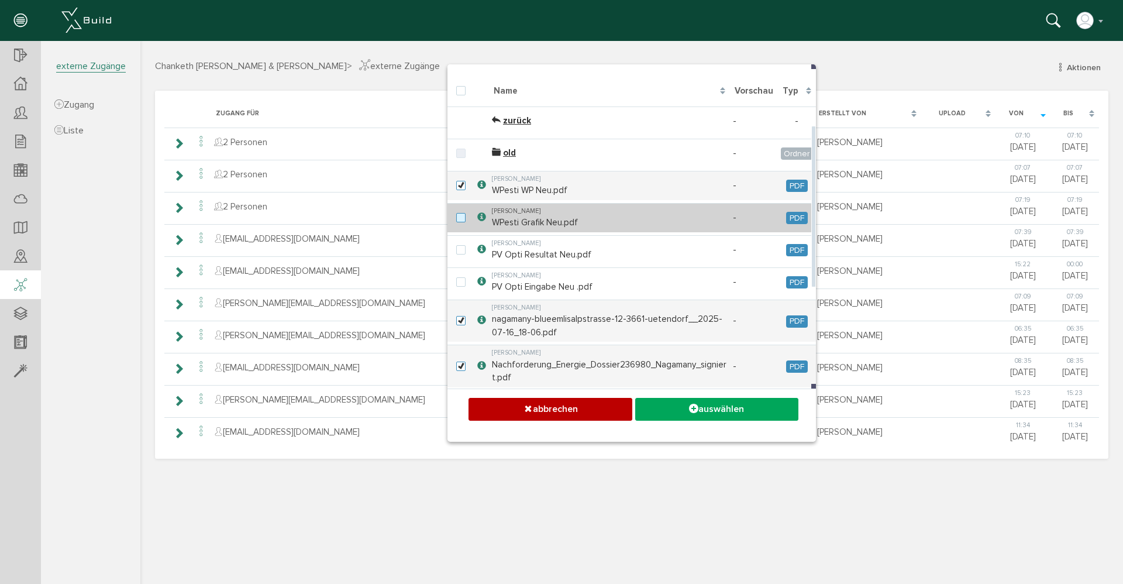
click at [461, 222] on label at bounding box center [463, 218] width 14 height 11
click at [461, 220] on input "checkbox" at bounding box center [460, 217] width 8 height 8
checkbox input "true"
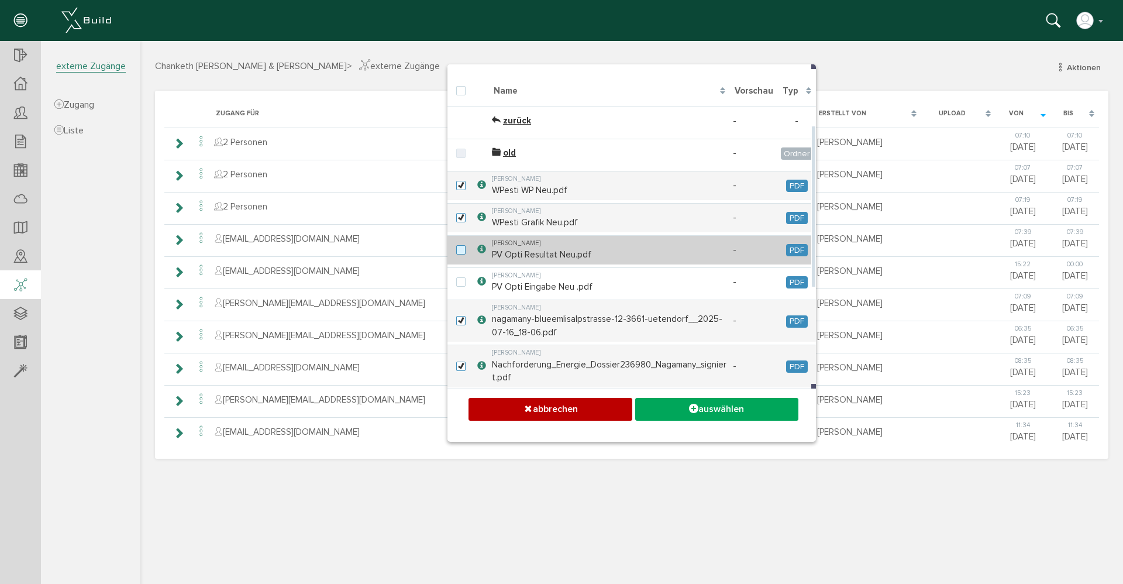
click at [461, 253] on label at bounding box center [463, 250] width 14 height 11
click at [461, 253] on input "checkbox" at bounding box center [460, 249] width 8 height 8
checkbox input "true"
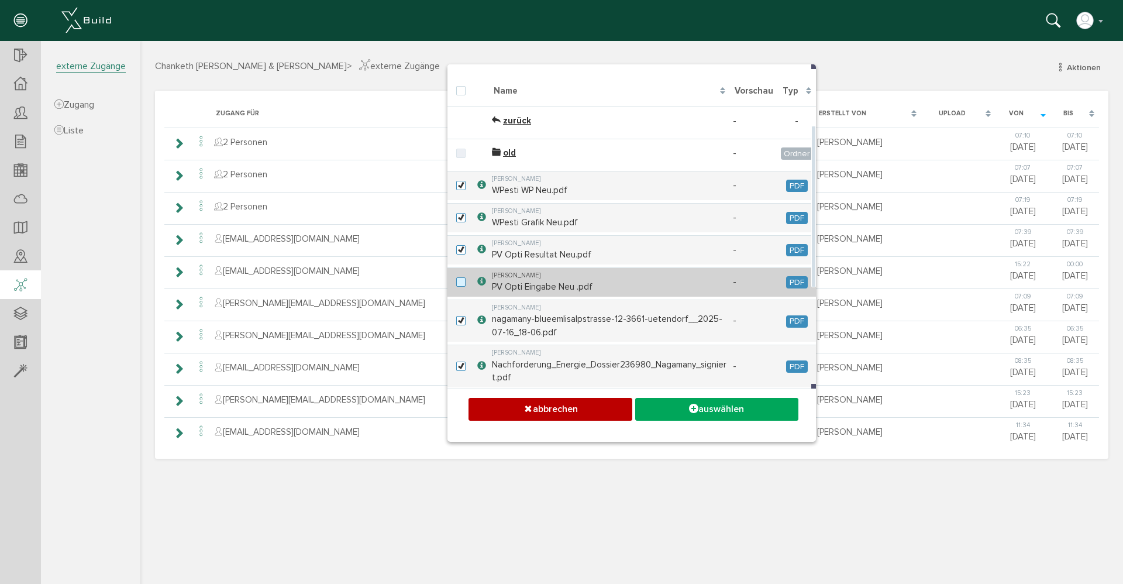
click at [459, 282] on label at bounding box center [463, 282] width 14 height 11
click at [459, 282] on input "checkbox" at bounding box center [460, 281] width 8 height 8
checkbox input "true"
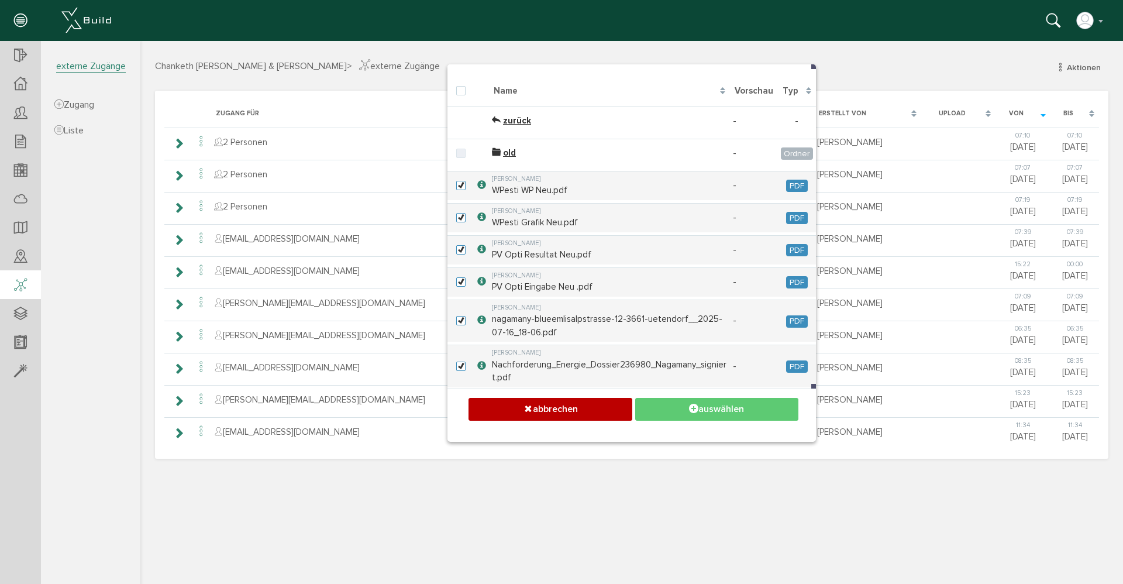
click at [715, 408] on button "auswählen" at bounding box center [716, 409] width 163 height 23
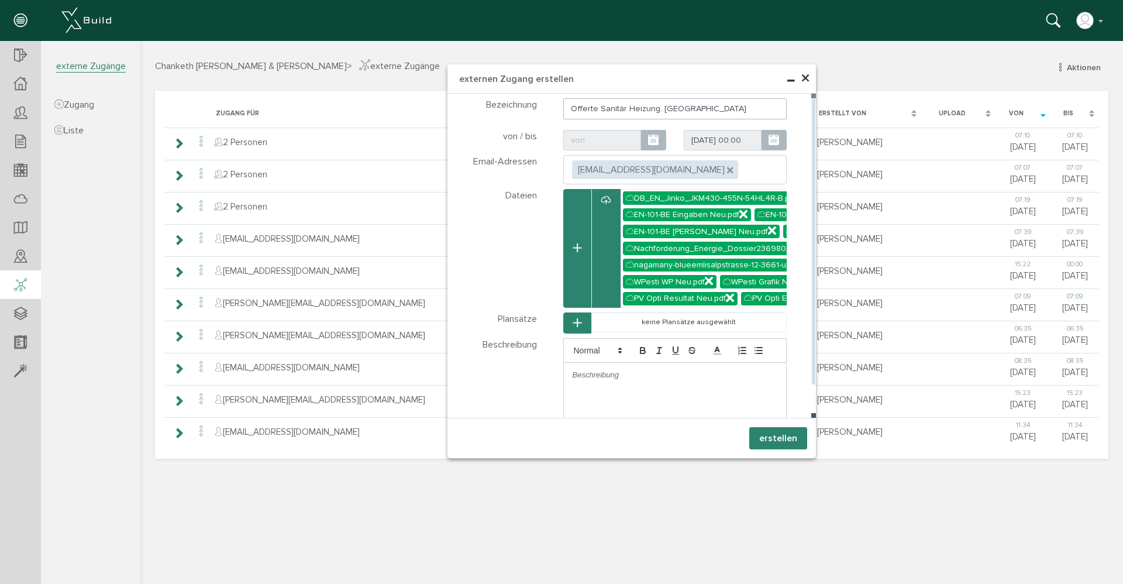
click at [577, 253] on icon "button" at bounding box center [577, 248] width 8 height 10
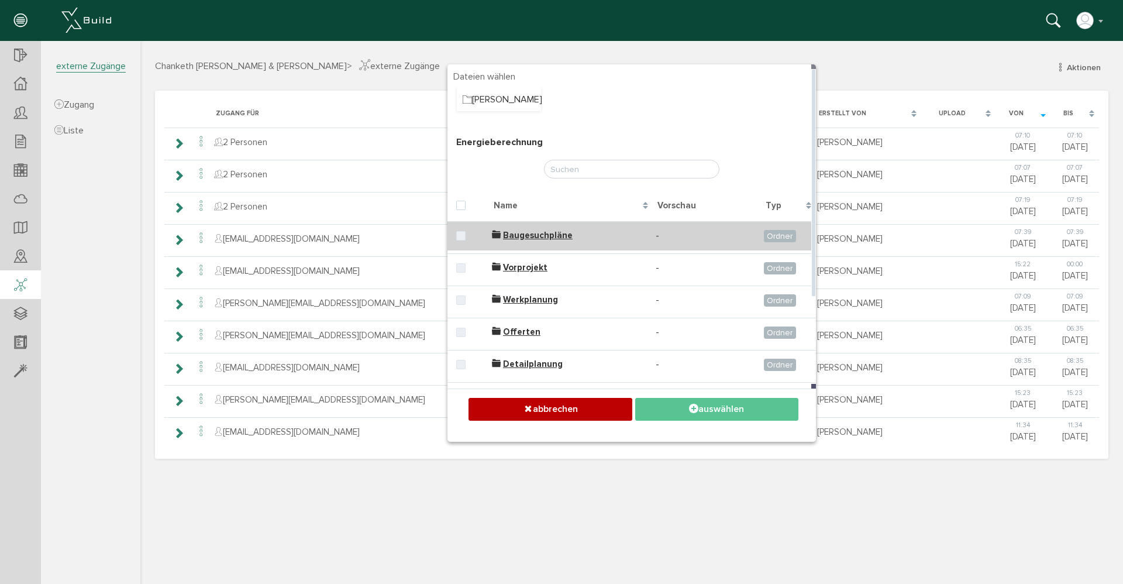
click at [526, 239] on span "Baugesuchpläne" at bounding box center [538, 235] width 70 height 11
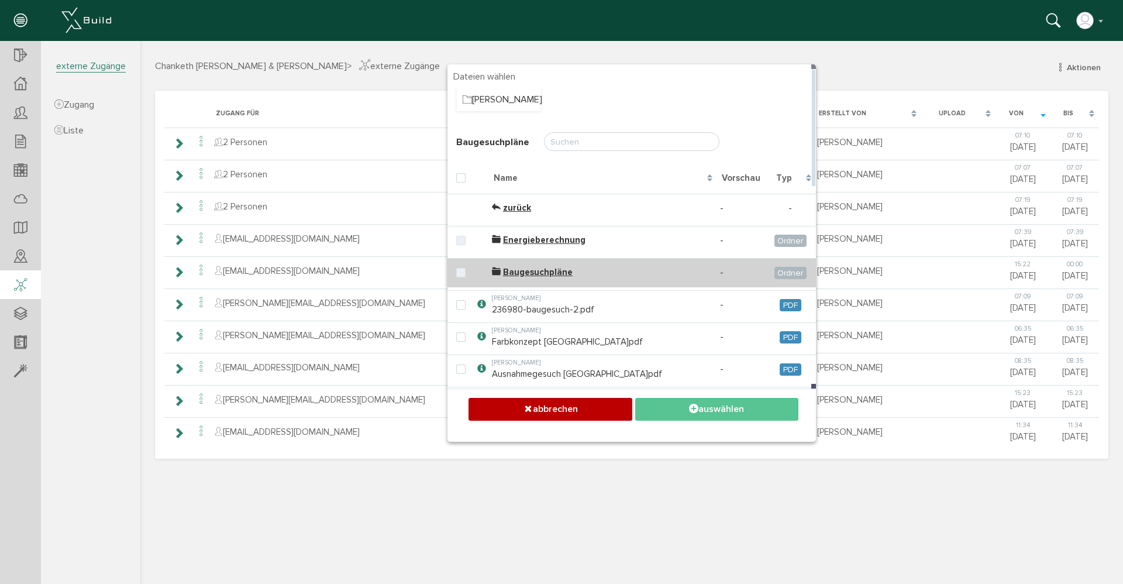
click at [520, 273] on span "Baugesuchpläne" at bounding box center [538, 272] width 70 height 11
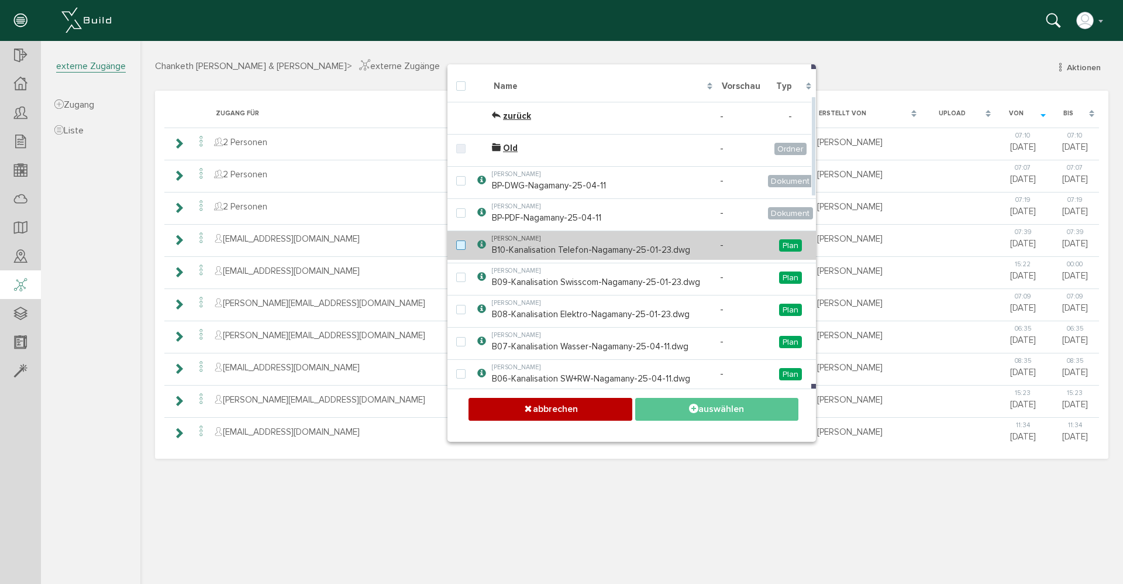
click at [457, 243] on label at bounding box center [463, 245] width 14 height 11
click at [457, 243] on input "checkbox" at bounding box center [460, 244] width 8 height 8
click at [461, 244] on label at bounding box center [463, 245] width 14 height 11
click at [461, 244] on input "checkbox" at bounding box center [460, 244] width 8 height 8
checkbox input "false"
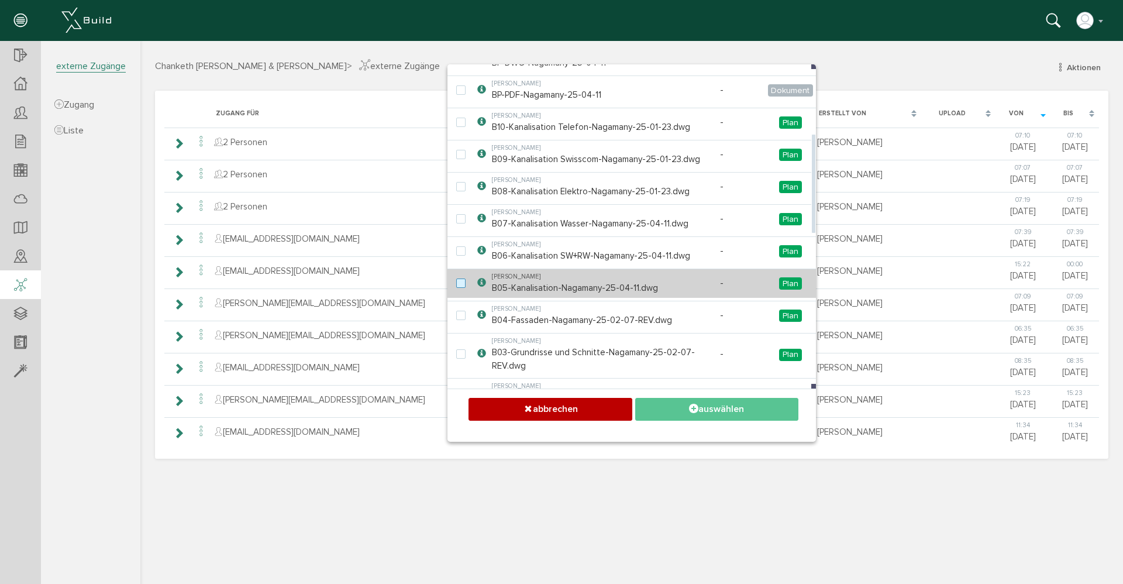
click at [459, 281] on label at bounding box center [463, 283] width 14 height 11
click at [459, 281] on input "checkbox" at bounding box center [460, 282] width 8 height 8
checkbox input "true"
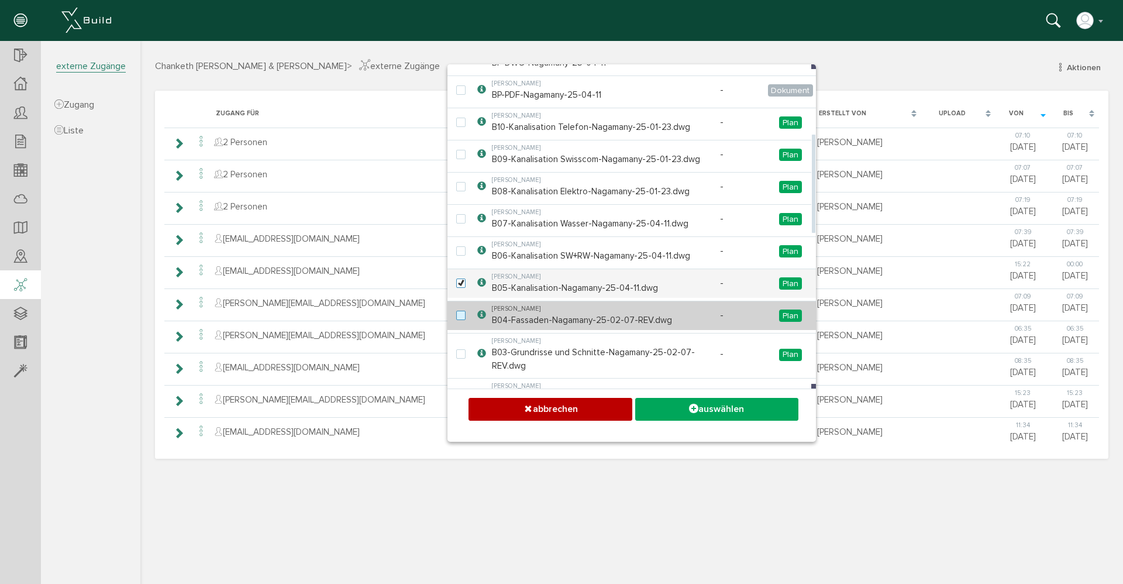
click at [461, 315] on label at bounding box center [463, 316] width 14 height 11
click at [461, 315] on input "checkbox" at bounding box center [460, 315] width 8 height 8
checkbox input "true"
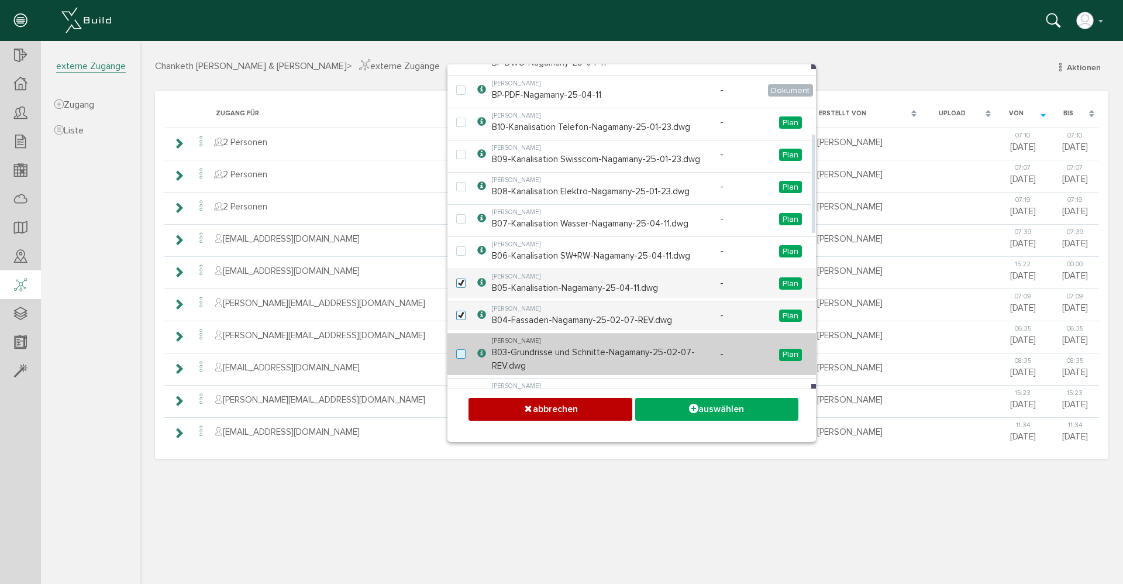
click at [460, 354] on label at bounding box center [463, 354] width 14 height 11
click at [460, 354] on input "checkbox" at bounding box center [460, 353] width 8 height 8
checkbox input "true"
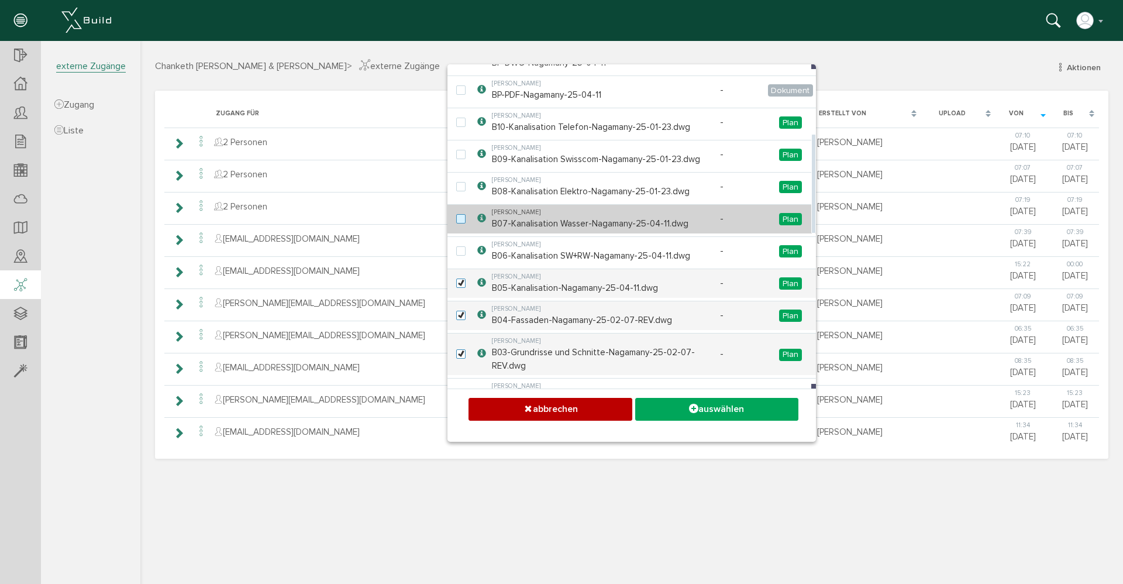
click at [463, 218] on label at bounding box center [463, 219] width 14 height 11
click at [463, 218] on input "checkbox" at bounding box center [460, 218] width 8 height 8
checkbox input "true"
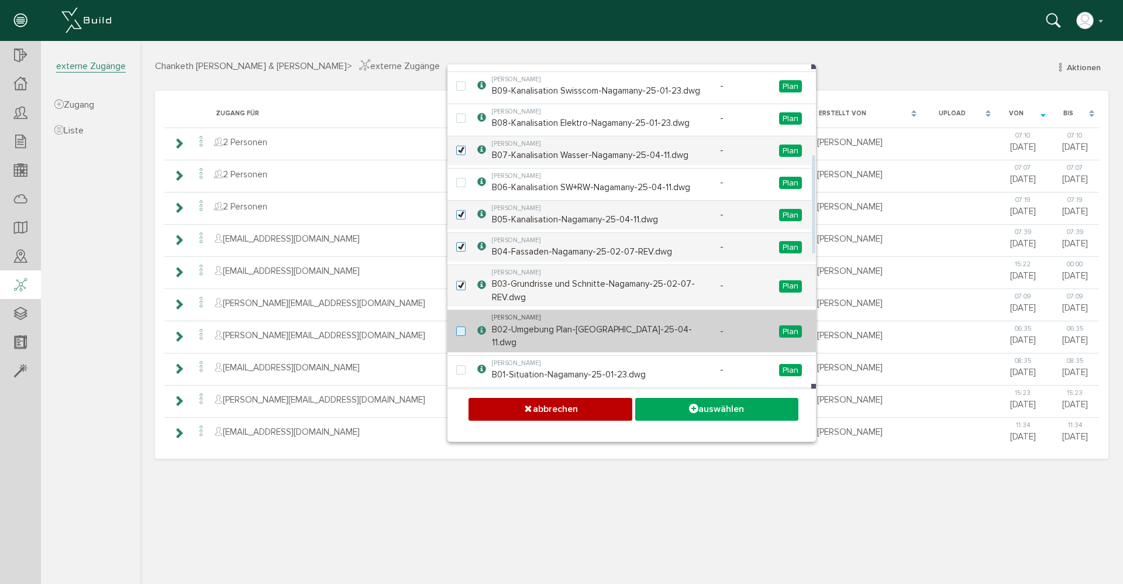
click at [459, 326] on label at bounding box center [463, 331] width 14 height 11
click at [459, 326] on input "checkbox" at bounding box center [460, 330] width 8 height 8
checkbox input "true"
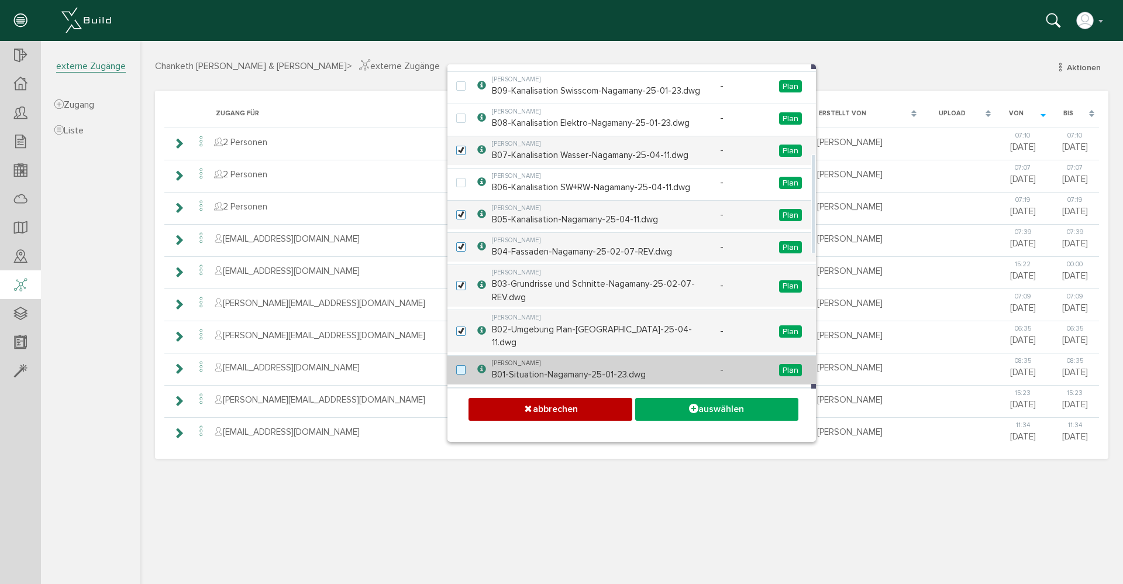
click at [459, 365] on label at bounding box center [463, 370] width 14 height 11
click at [459, 365] on input "checkbox" at bounding box center [460, 369] width 8 height 8
checkbox input "true"
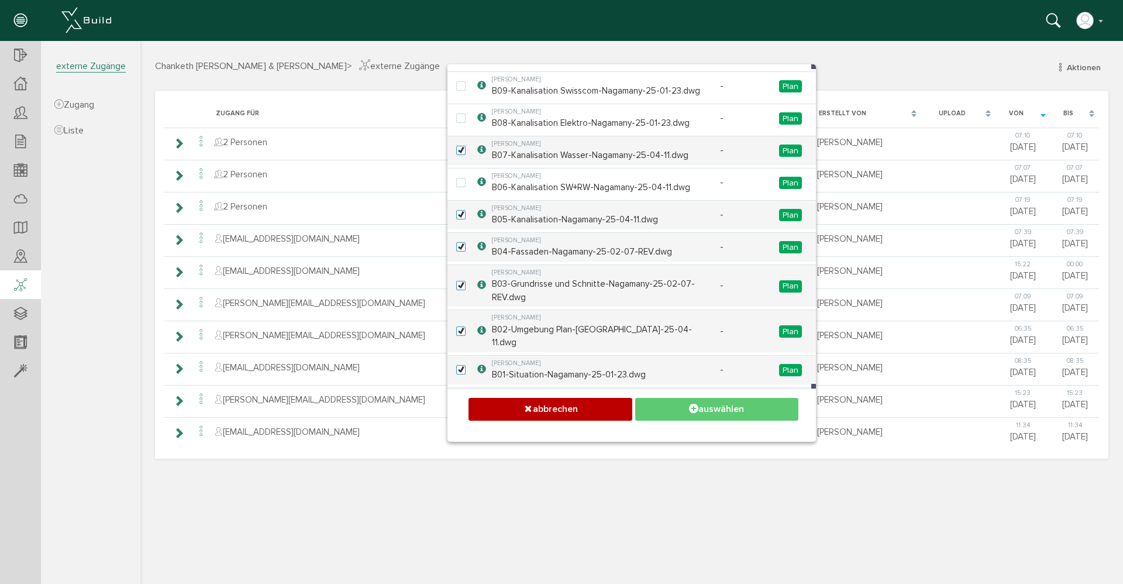
click at [693, 406] on icon at bounding box center [693, 409] width 9 height 12
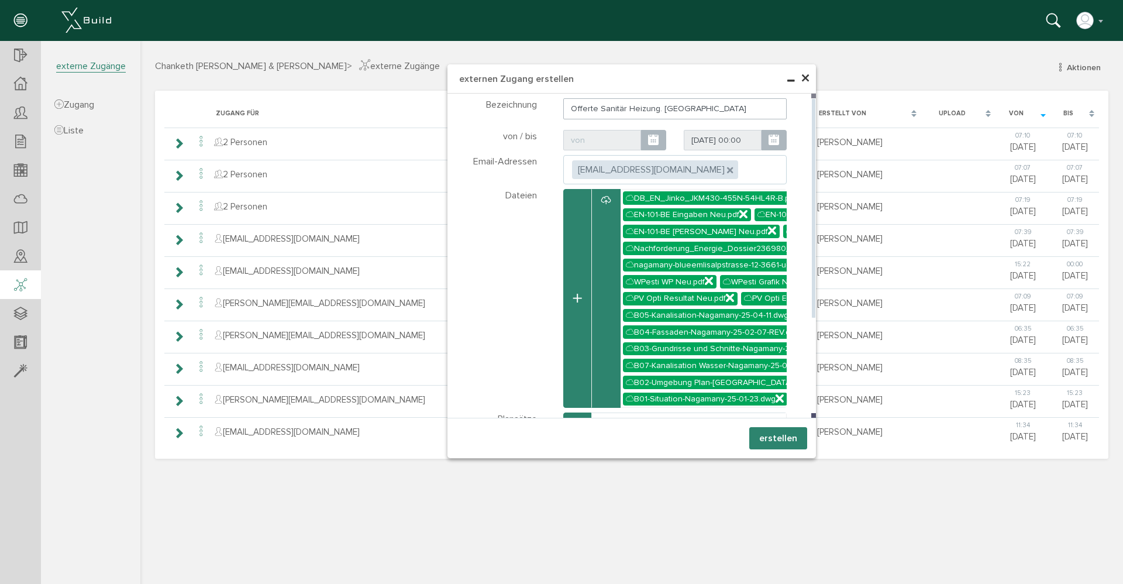
click at [604, 303] on div at bounding box center [605, 298] width 29 height 219
select select "D-67a0a5de7182d7_11351735"
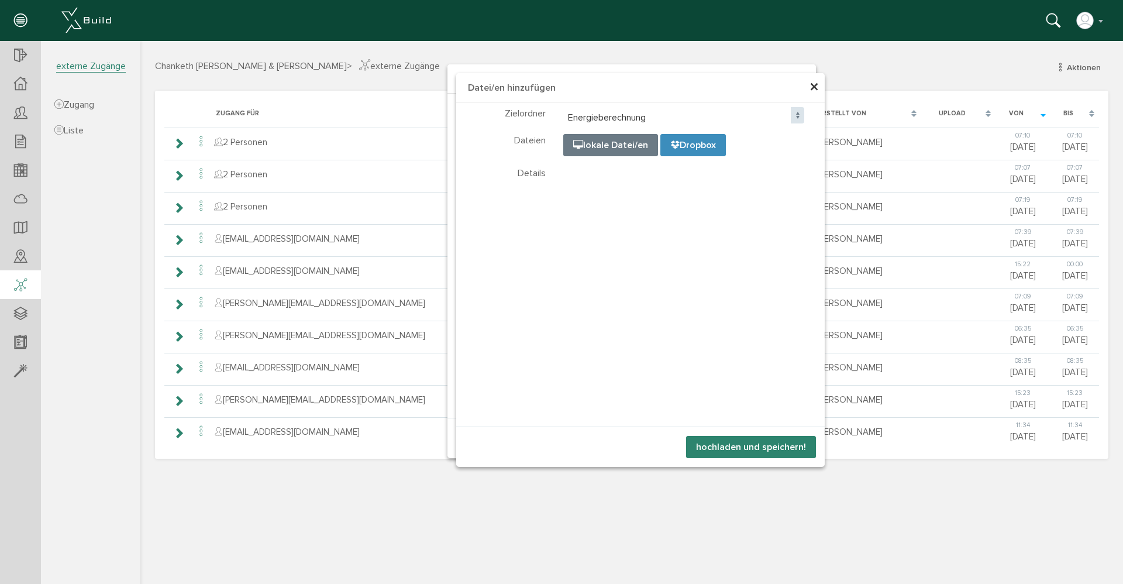
click at [814, 89] on span "×" at bounding box center [813, 87] width 9 height 23
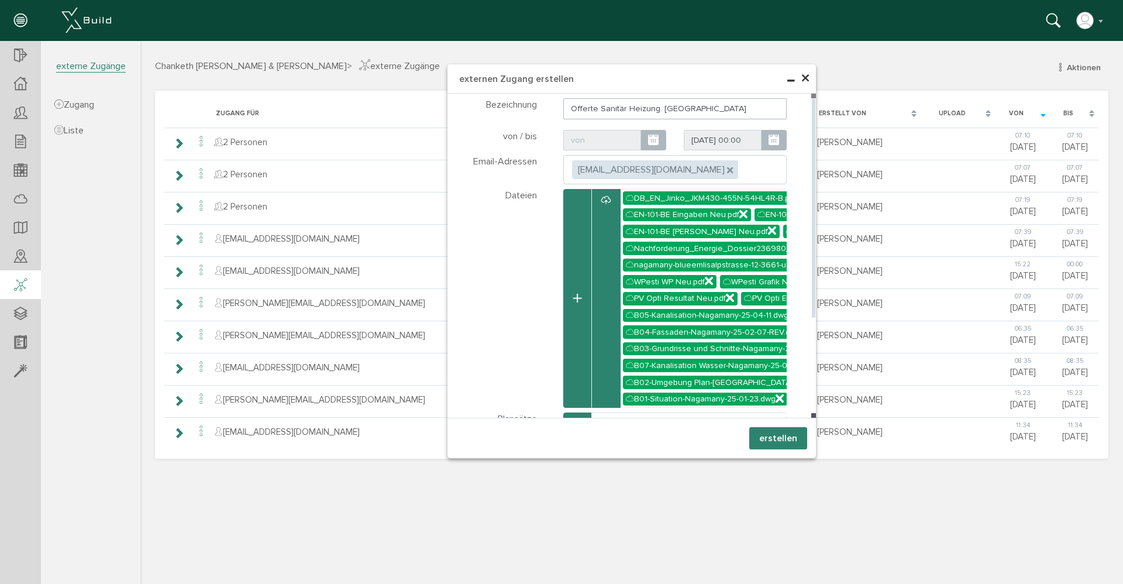
click at [578, 303] on icon "button" at bounding box center [577, 299] width 8 height 10
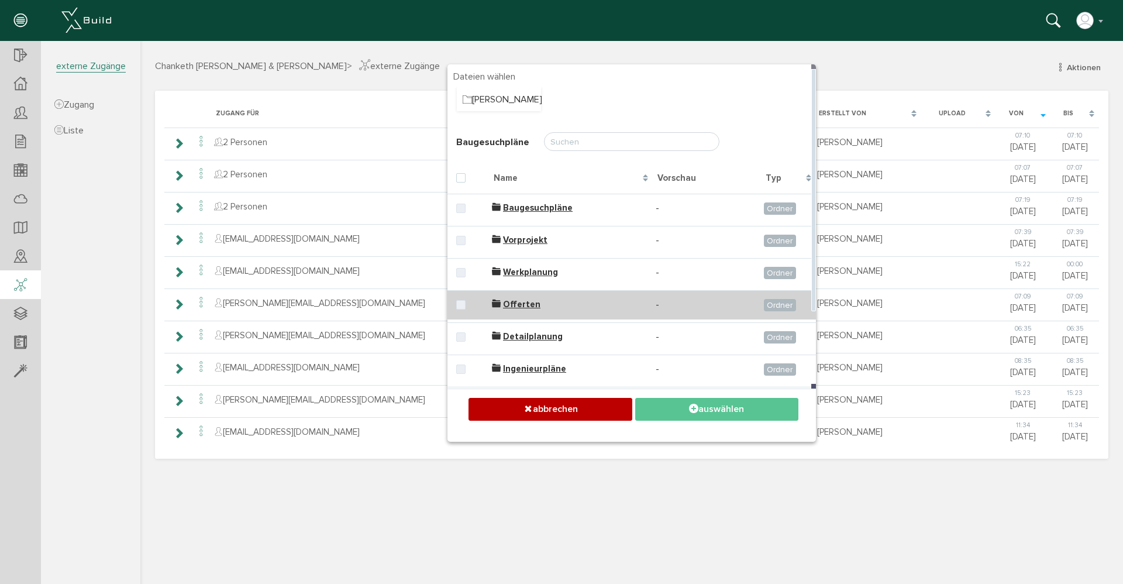
click at [526, 305] on span "Offerten" at bounding box center [521, 304] width 37 height 11
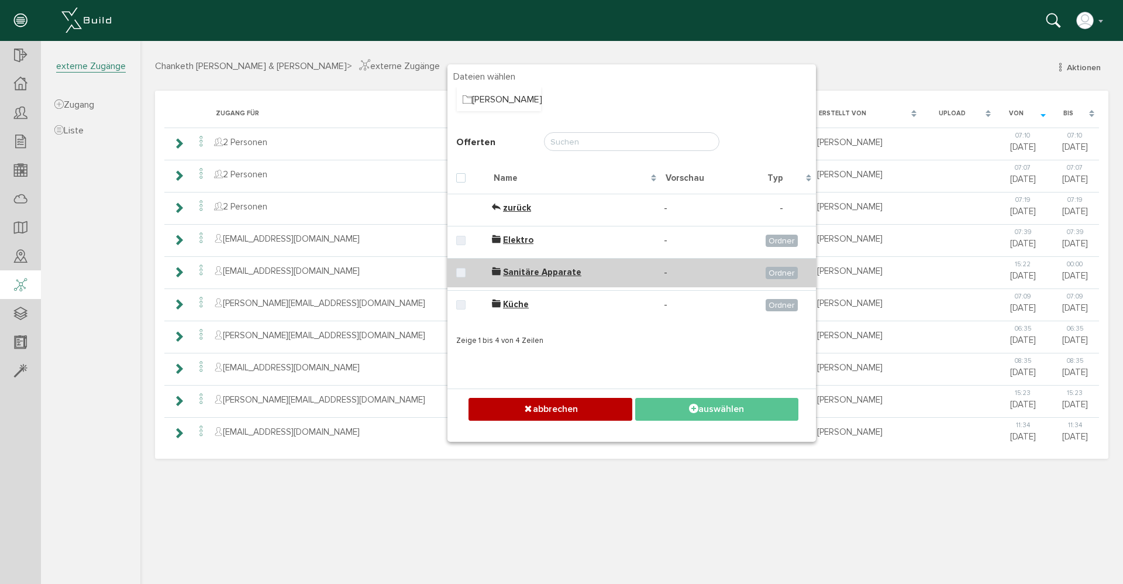
click at [517, 269] on span "Sanitäre Apparate" at bounding box center [542, 272] width 78 height 11
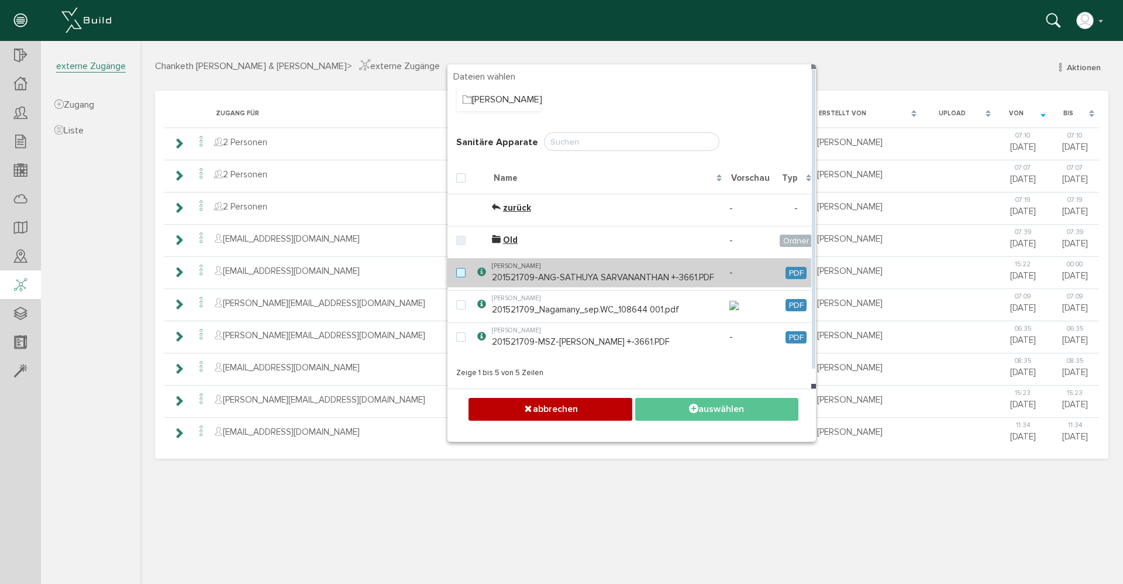
click at [458, 274] on label at bounding box center [463, 273] width 14 height 11
click at [458, 274] on input "checkbox" at bounding box center [460, 272] width 8 height 8
checkbox input "true"
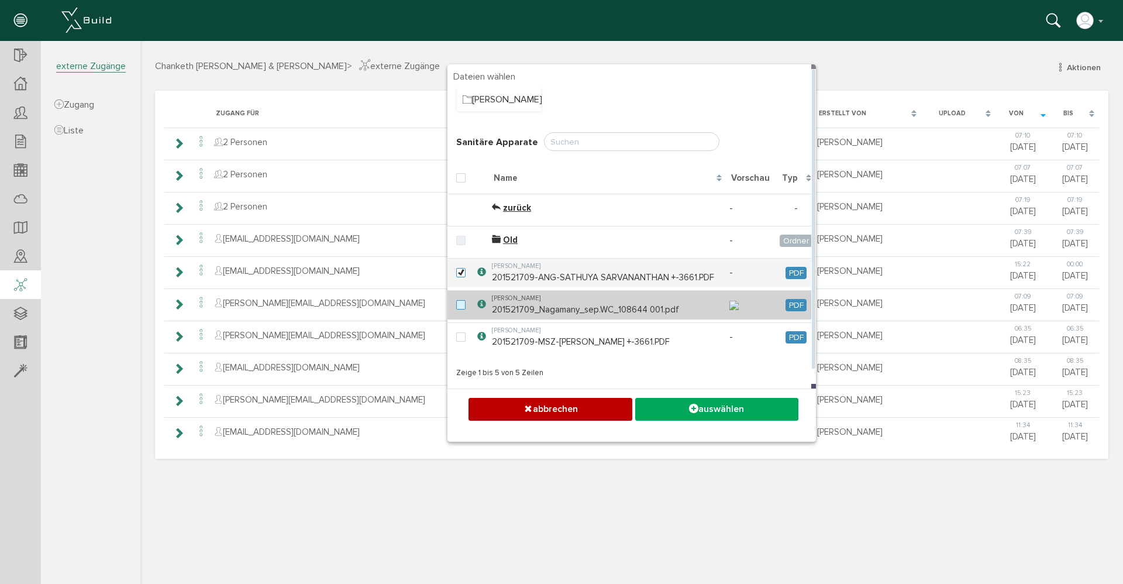
click at [461, 311] on label at bounding box center [463, 305] width 14 height 11
click at [461, 308] on input "checkbox" at bounding box center [460, 304] width 8 height 8
checkbox input "true"
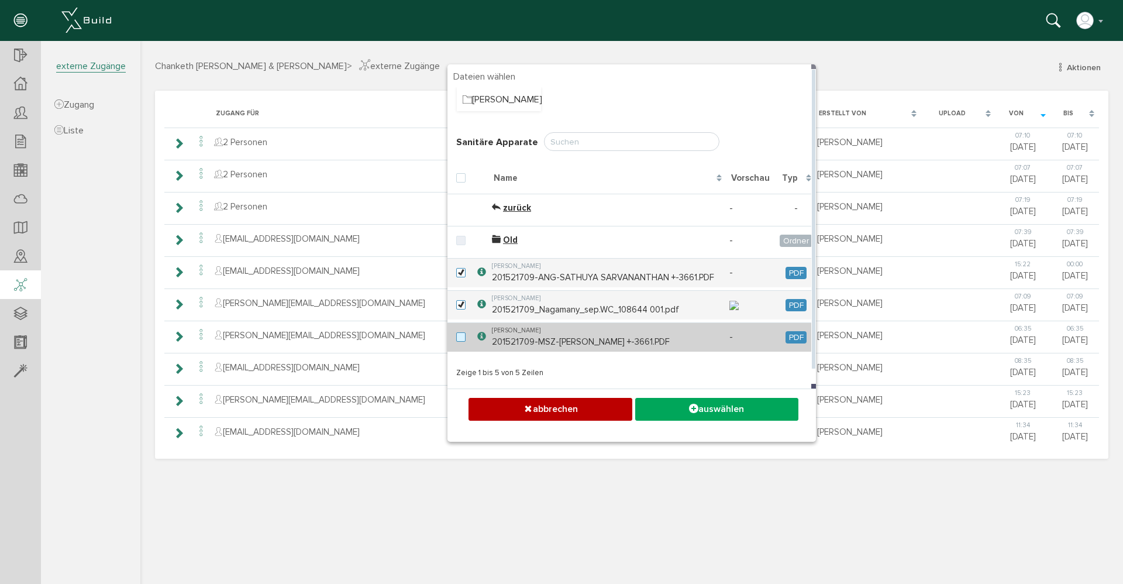
click at [459, 343] on label at bounding box center [463, 337] width 14 height 11
click at [459, 340] on input "checkbox" at bounding box center [460, 336] width 8 height 8
checkbox input "true"
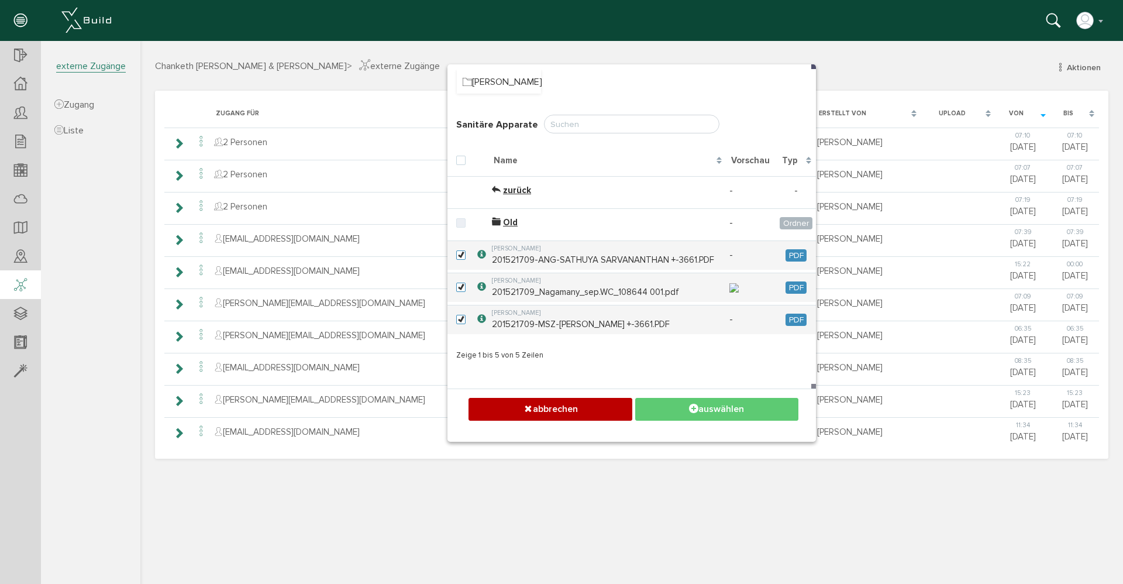
click at [689, 407] on icon at bounding box center [693, 409] width 9 height 12
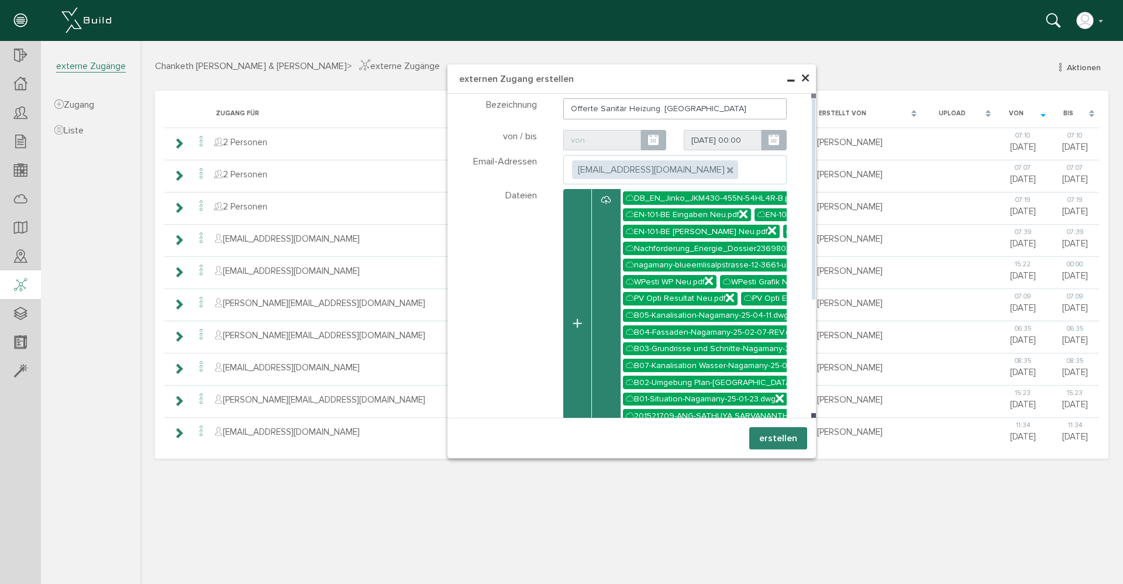
click at [574, 327] on button "button" at bounding box center [577, 323] width 28 height 269
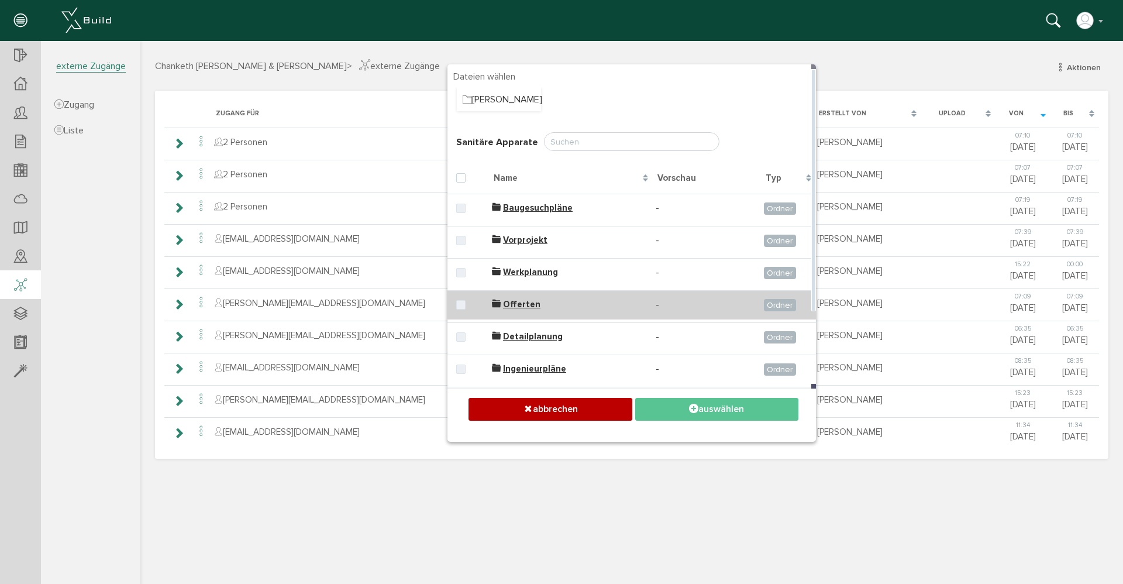
click at [513, 305] on span "Offerten" at bounding box center [521, 304] width 37 height 11
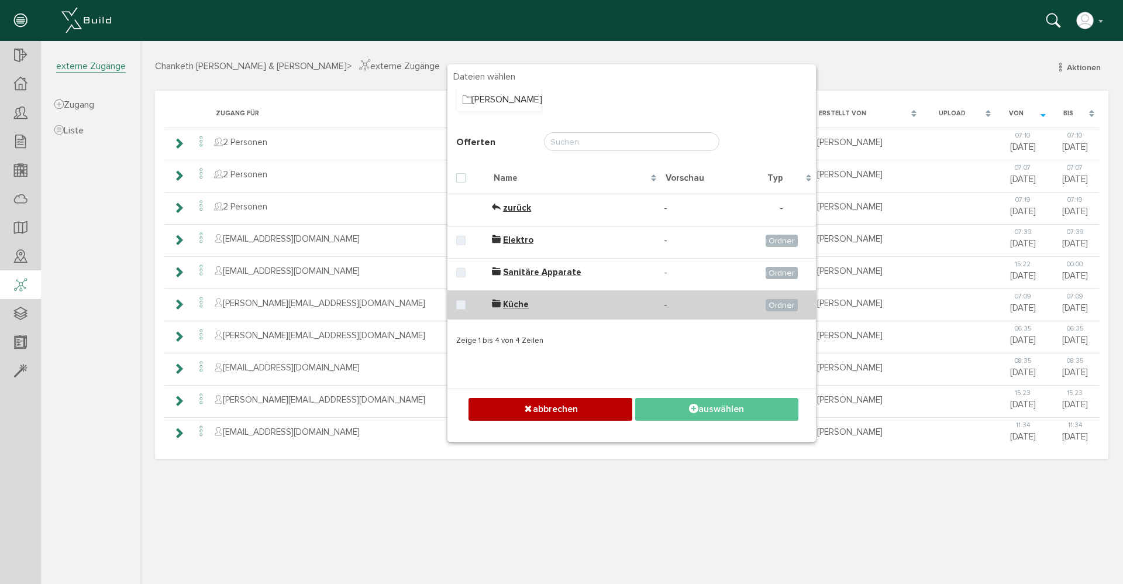
click at [508, 301] on span "Küche" at bounding box center [516, 304] width 26 height 11
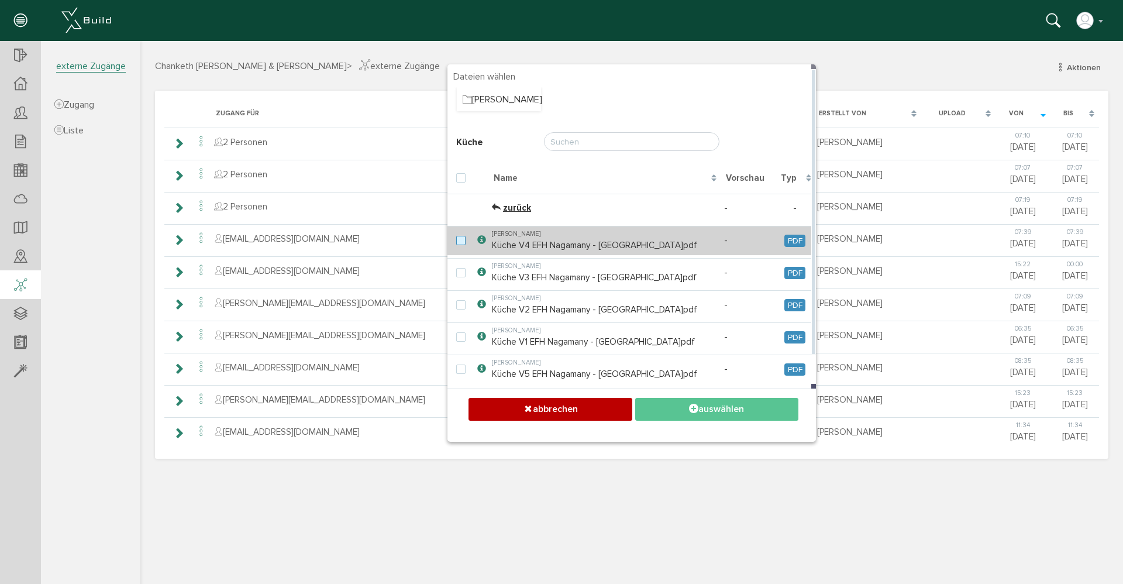
click at [460, 237] on label at bounding box center [463, 241] width 14 height 11
click at [460, 237] on input "checkbox" at bounding box center [460, 240] width 8 height 8
checkbox input "true"
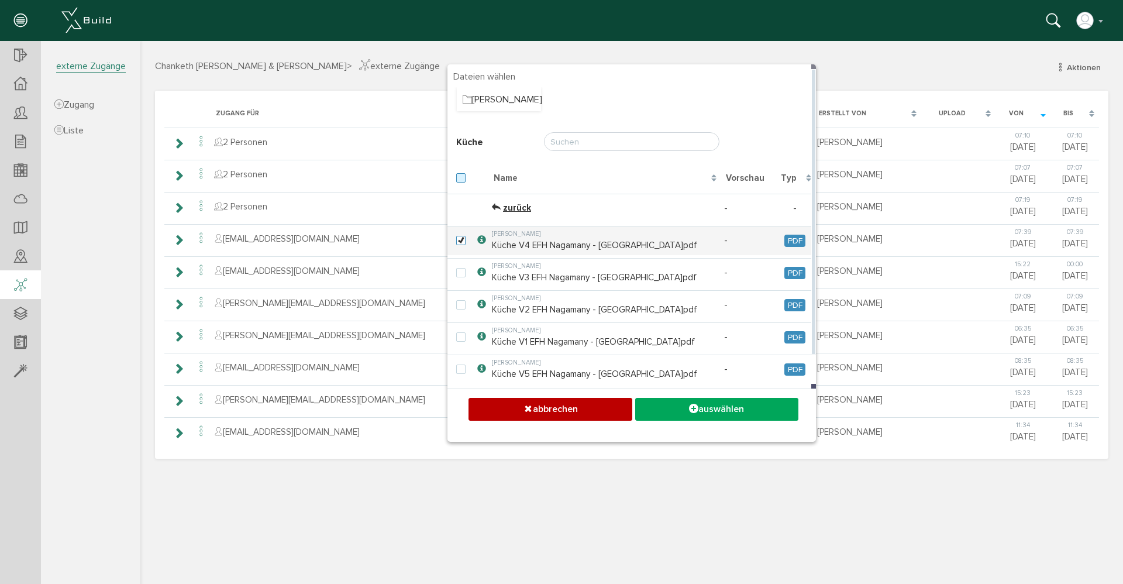
click at [464, 178] on label at bounding box center [463, 178] width 14 height 11
click at [464, 178] on input "checkbox" at bounding box center [460, 177] width 8 height 8
checkbox input "true"
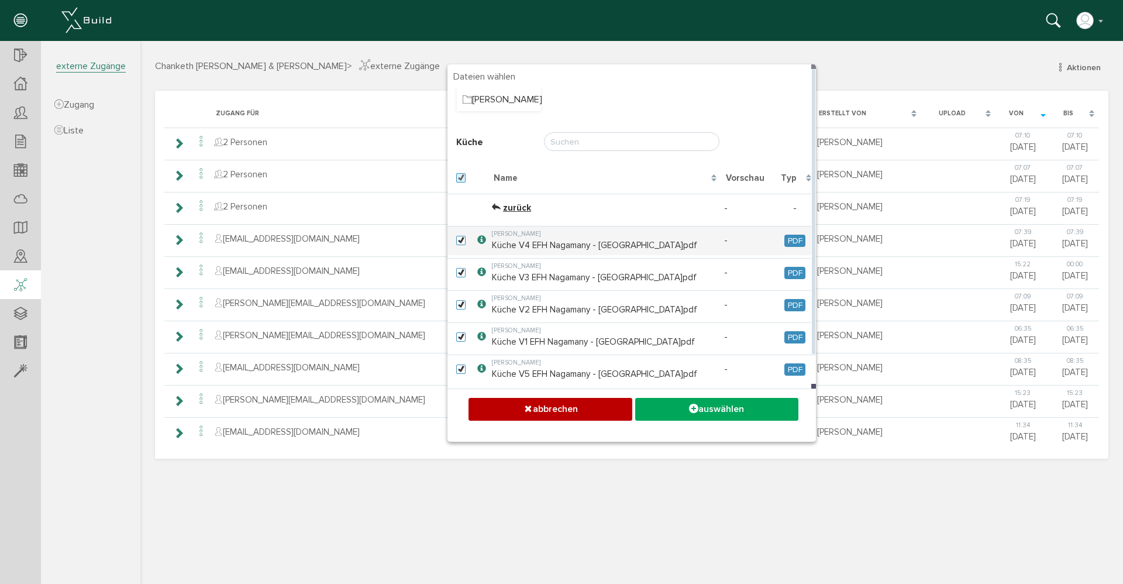
checkbox input "true"
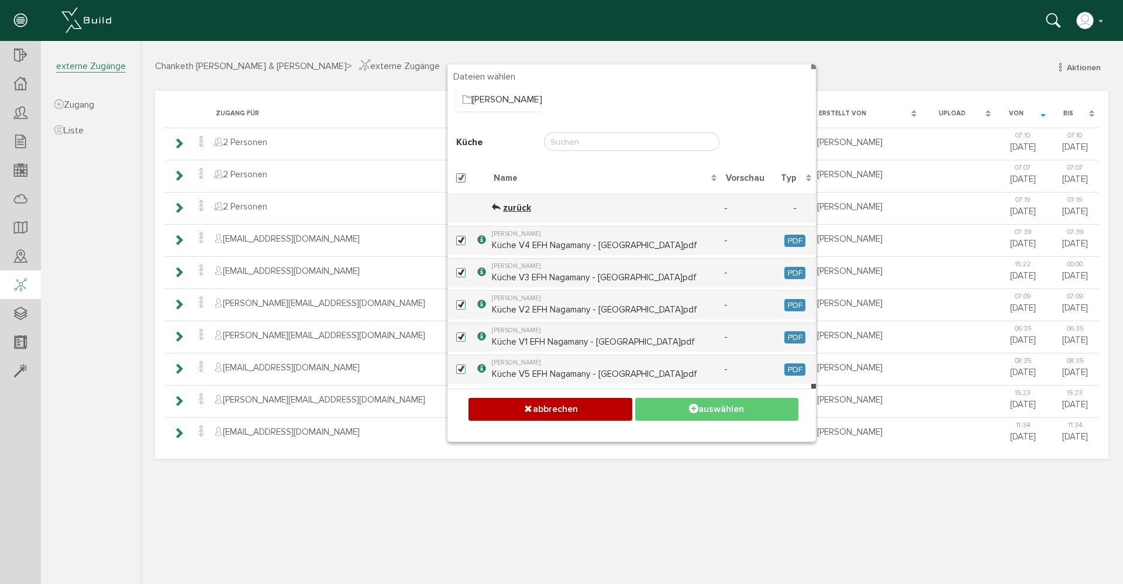
click at [687, 410] on button "auswählen" at bounding box center [716, 409] width 163 height 23
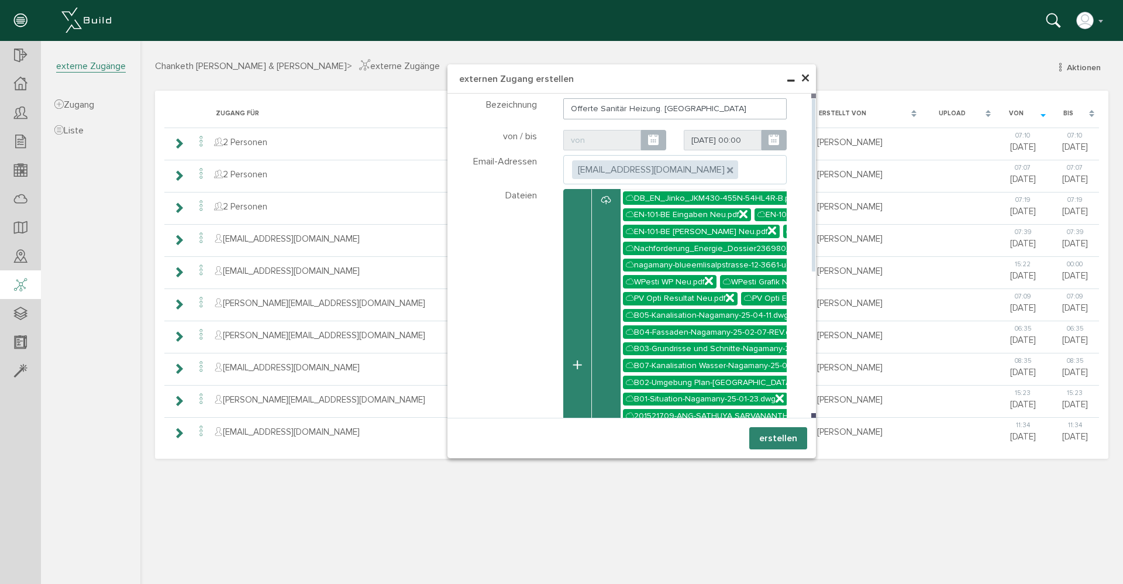
click at [744, 169] on ul ", [EMAIL_ADDRESS][DOMAIN_NAME]" at bounding box center [675, 169] width 224 height 29
type input "[PERSON_NAME]"
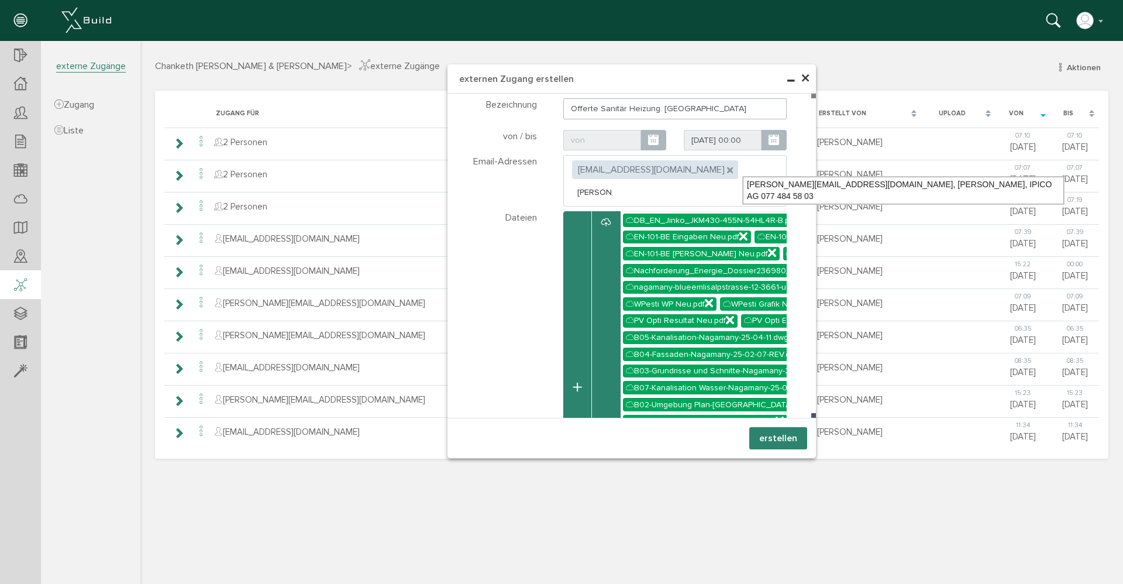
click at [793, 181] on div "[PERSON_NAME][EMAIL_ADDRESS][DOMAIN_NAME], [PERSON_NAME], IPICO AG 077 484 58 03" at bounding box center [903, 190] width 321 height 27
type textarea "[EMAIL_ADDRESS][DOMAIN_NAME],[DOMAIN_NAME][EMAIL_ADDRESS][DOMAIN_NAME]"
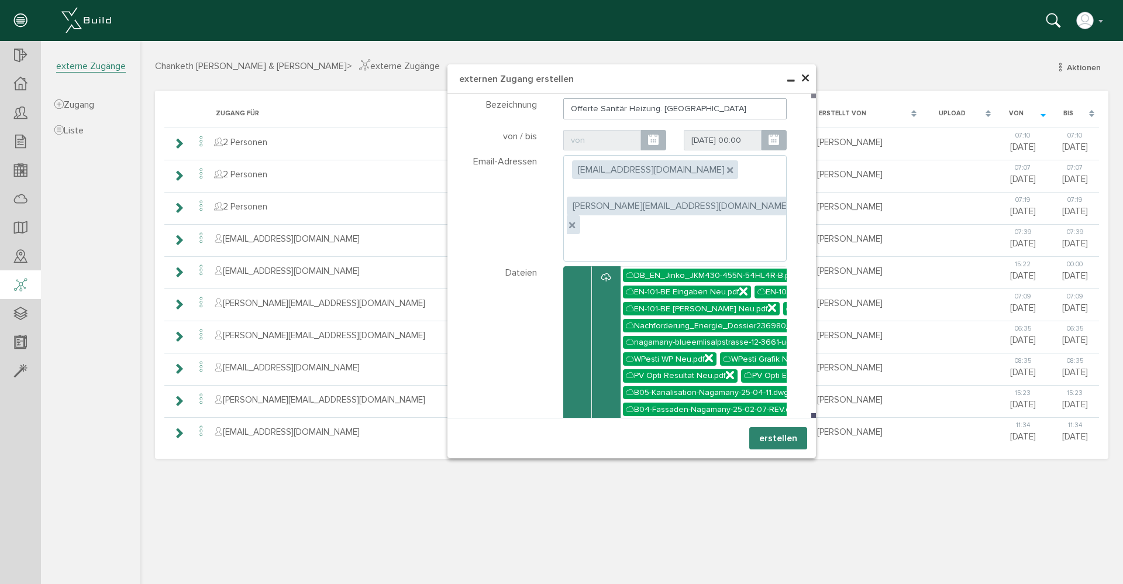
click at [775, 437] on button "erstellen" at bounding box center [778, 438] width 58 height 22
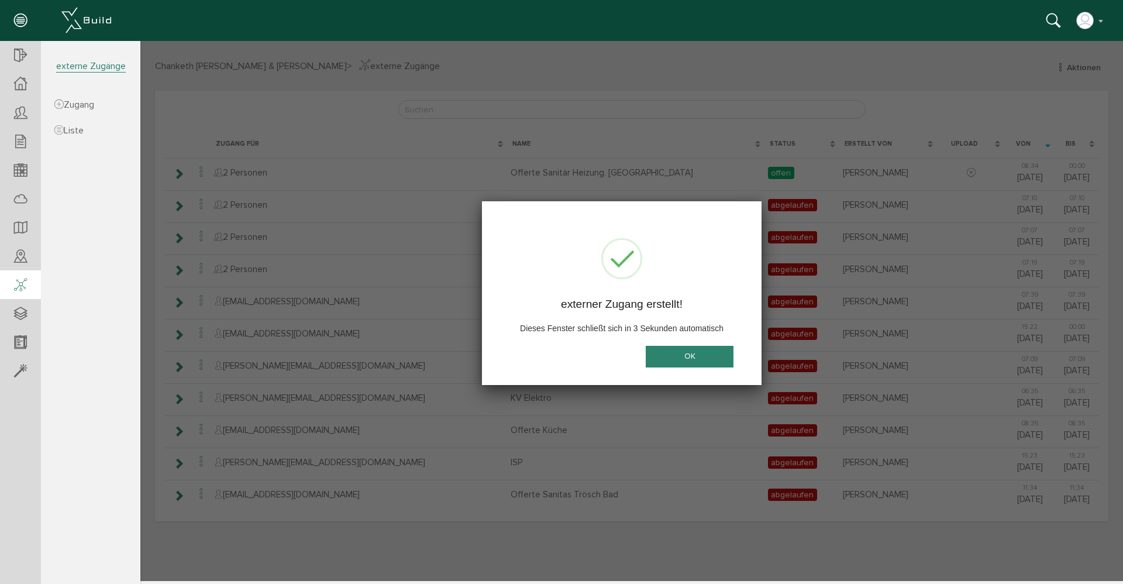
click at [692, 354] on button "OK" at bounding box center [690, 357] width 88 height 22
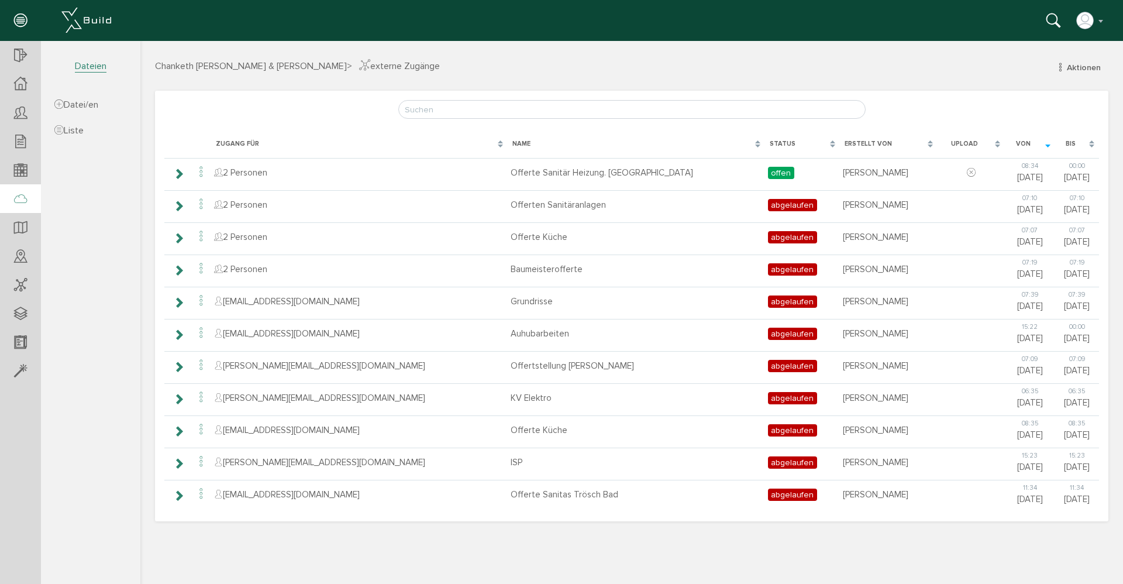
click at [19, 202] on icon at bounding box center [20, 199] width 13 height 16
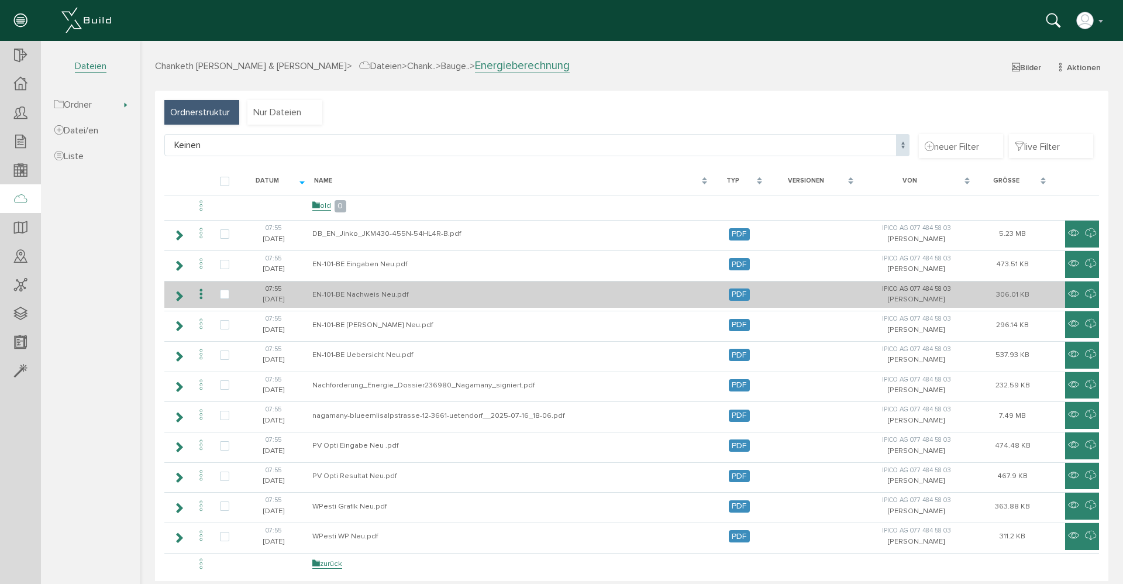
scroll to position [2, 0]
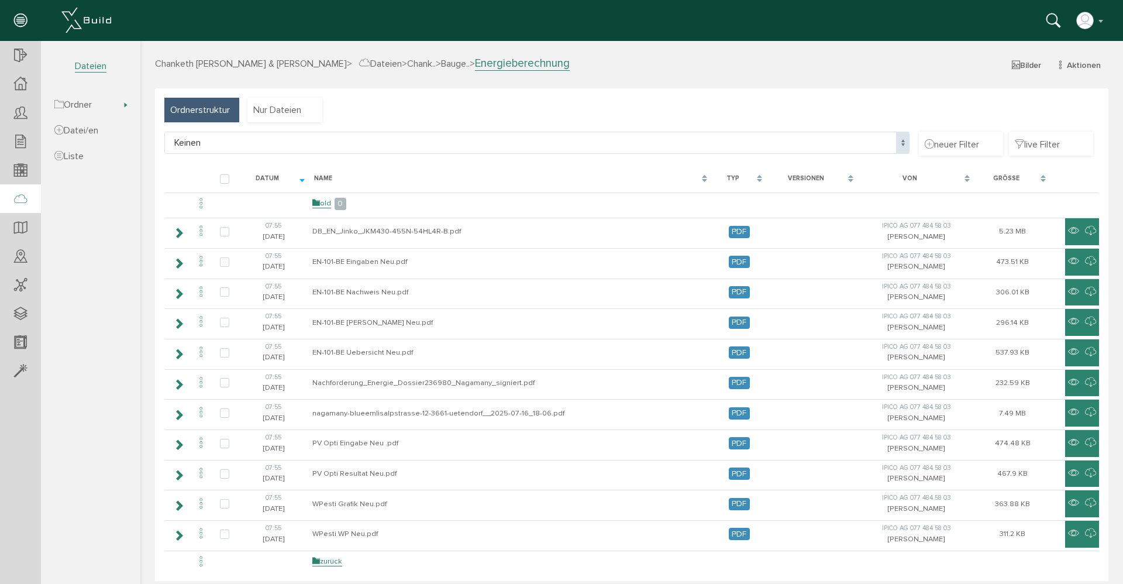
click at [396, 64] on span "Dateien" at bounding box center [380, 64] width 43 height 12
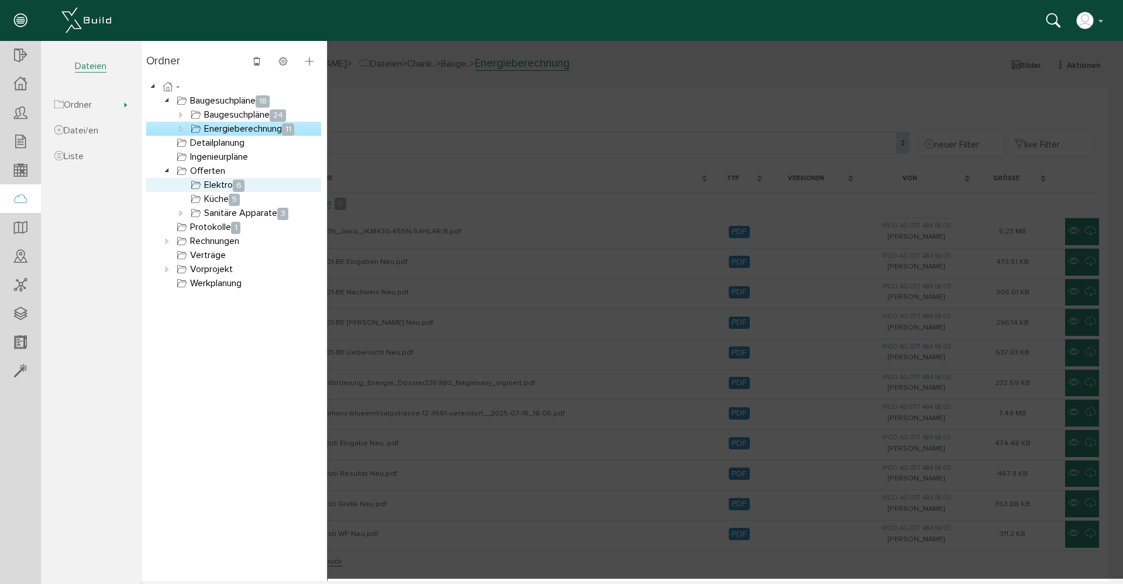
click at [222, 181] on link "Elektro 6" at bounding box center [217, 185] width 58 height 14
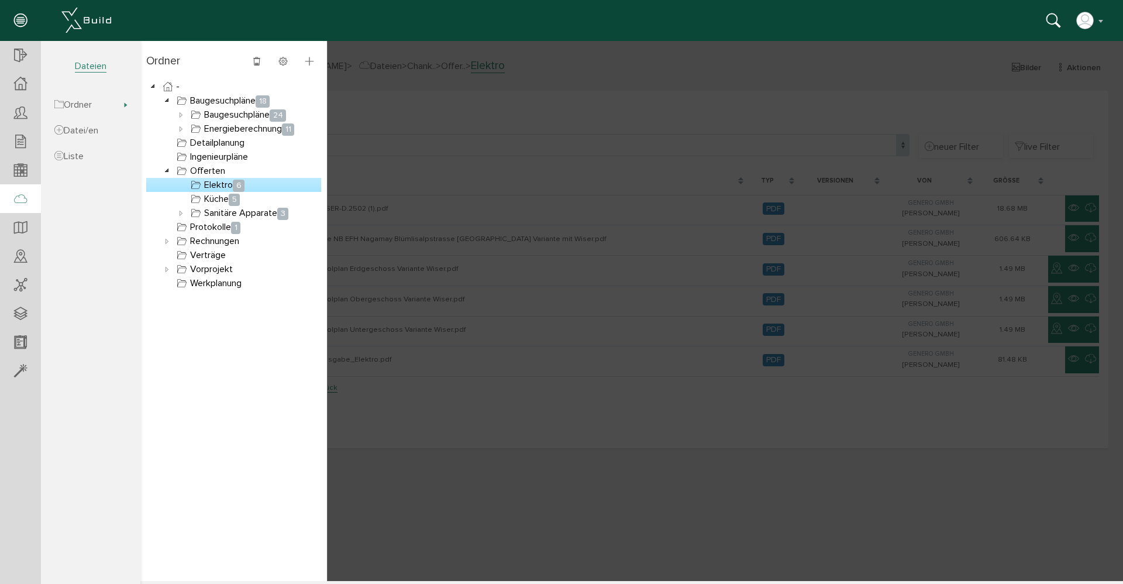
scroll to position [0, 0]
click at [218, 186] on link "Elektro 6" at bounding box center [217, 185] width 58 height 14
drag, startPoint x: 218, startPoint y: 186, endPoint x: 224, endPoint y: 195, distance: 10.9
click at [224, 195] on ul "Elektro 6 Küche 5 Sanitäre Apparate 3" at bounding box center [240, 199] width 161 height 42
click at [217, 187] on link "Elektro 6" at bounding box center [217, 185] width 58 height 14
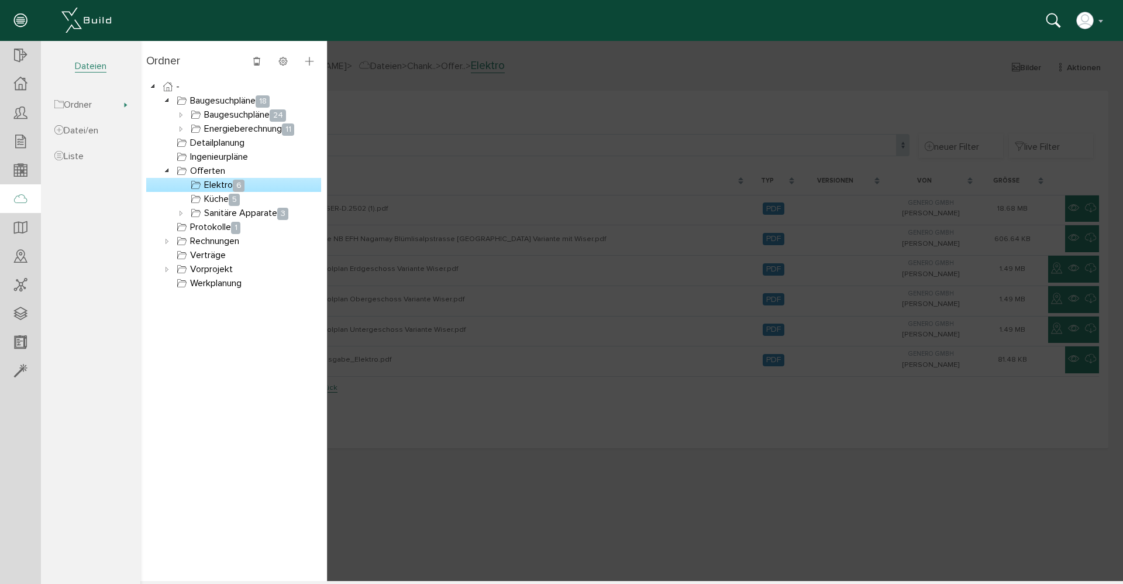
click at [477, 187] on div at bounding box center [631, 311] width 983 height 540
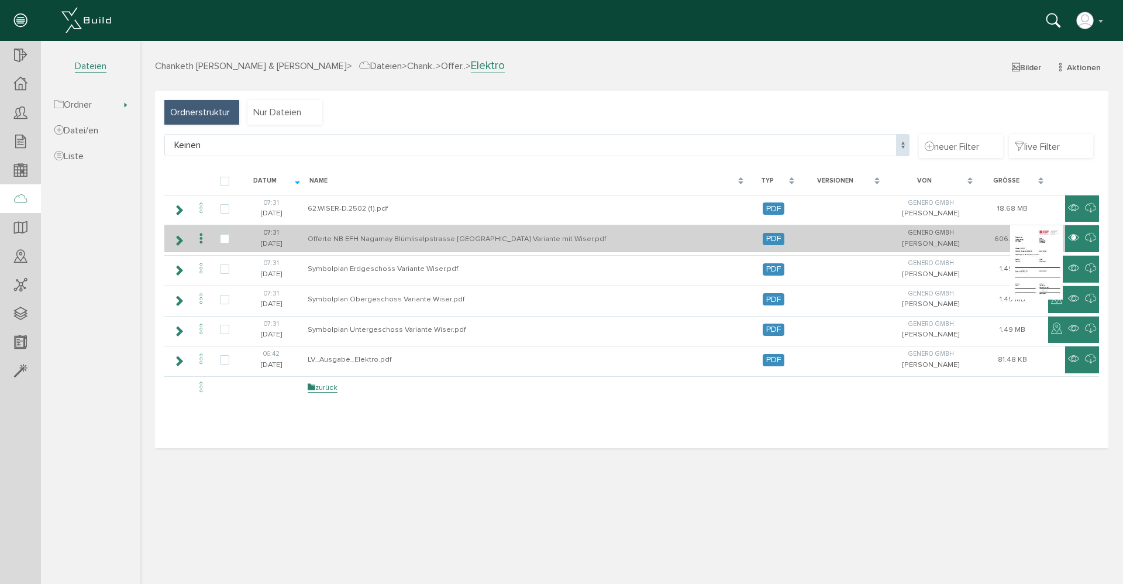
click at [1074, 236] on icon at bounding box center [1073, 238] width 11 height 14
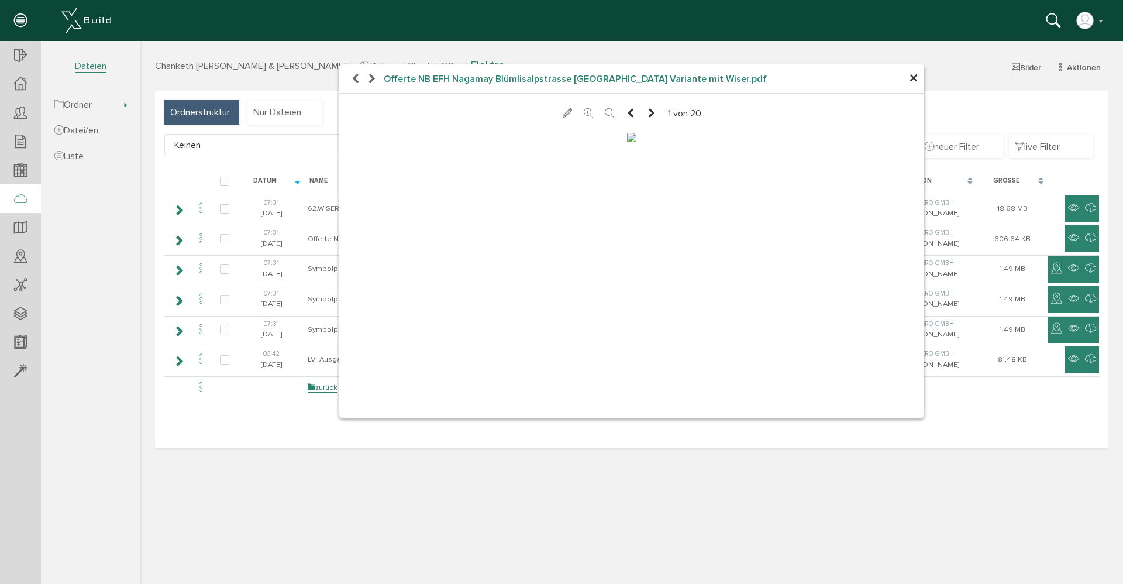
scroll to position [136, 0]
click at [913, 77] on span "×" at bounding box center [913, 78] width 9 height 23
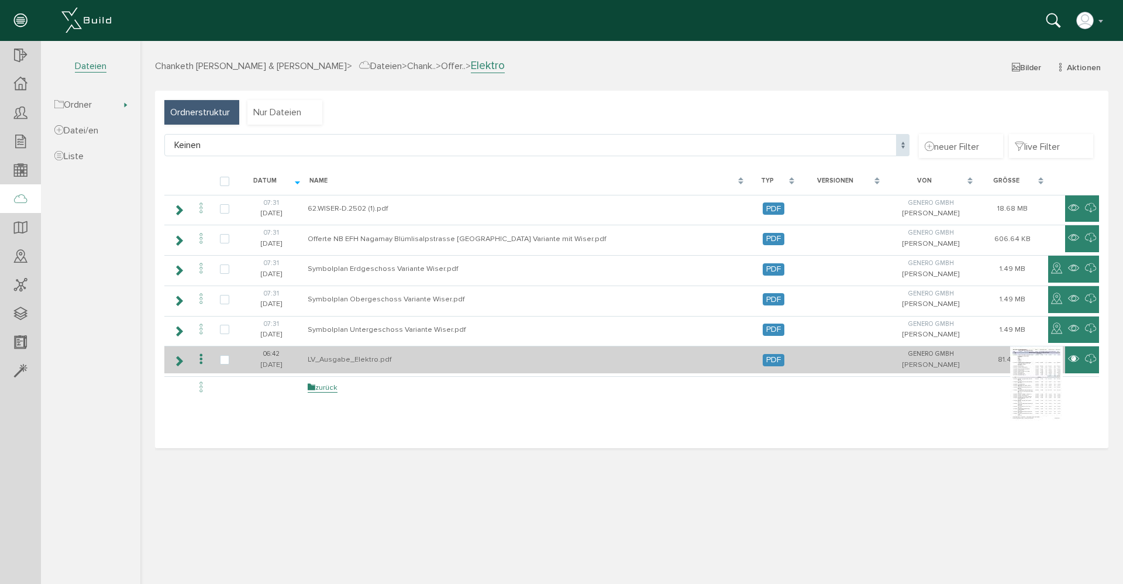
click at [1076, 356] on icon at bounding box center [1073, 359] width 11 height 14
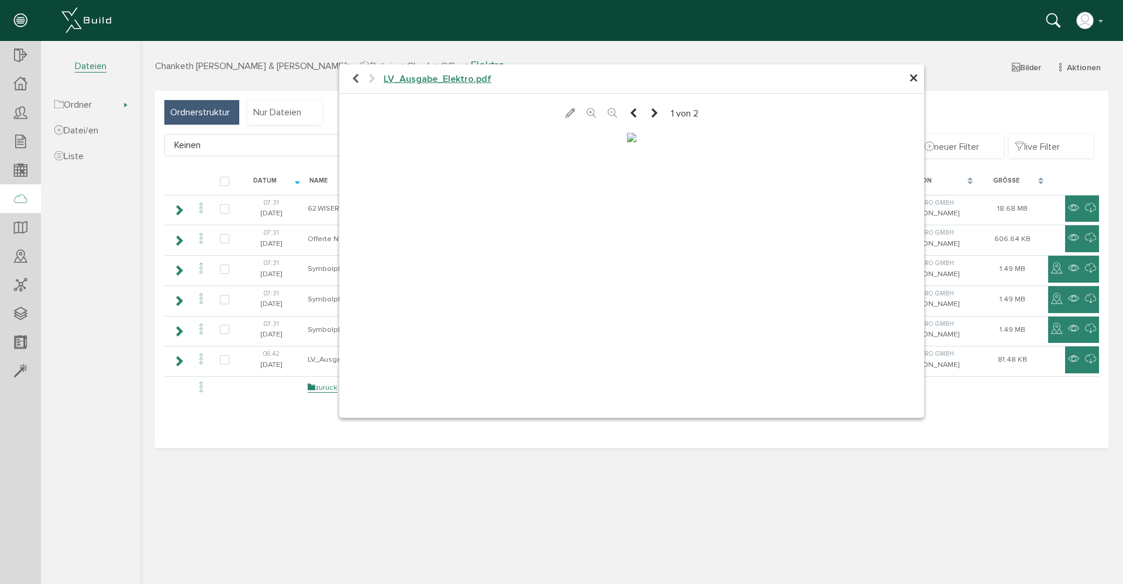
scroll to position [0, 0]
click at [650, 113] on icon at bounding box center [654, 114] width 9 height 12
click at [628, 112] on icon at bounding box center [632, 114] width 9 height 12
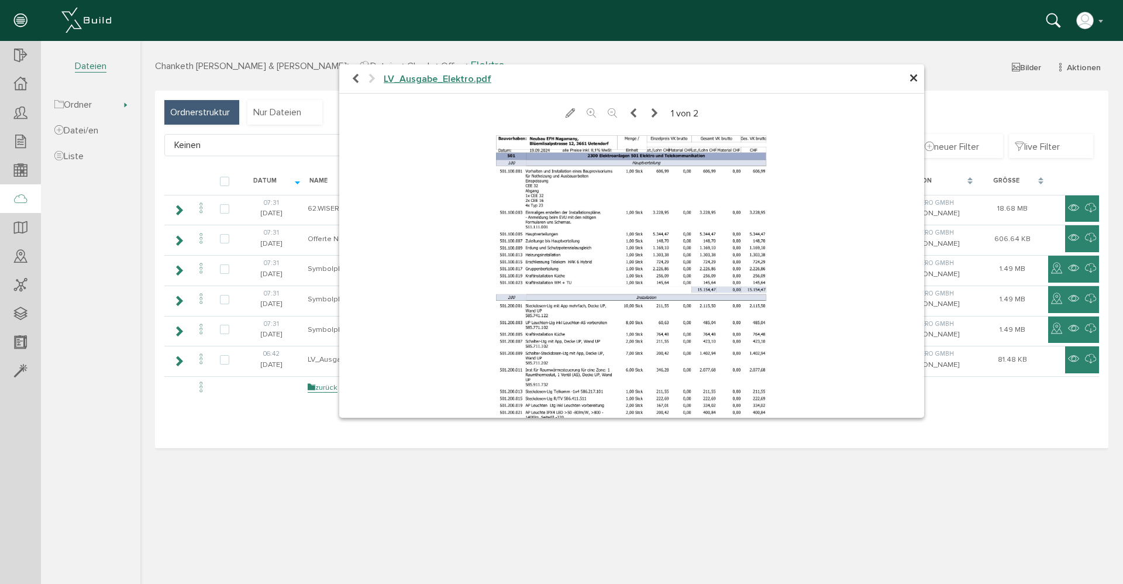
click at [914, 78] on span "×" at bounding box center [913, 78] width 9 height 23
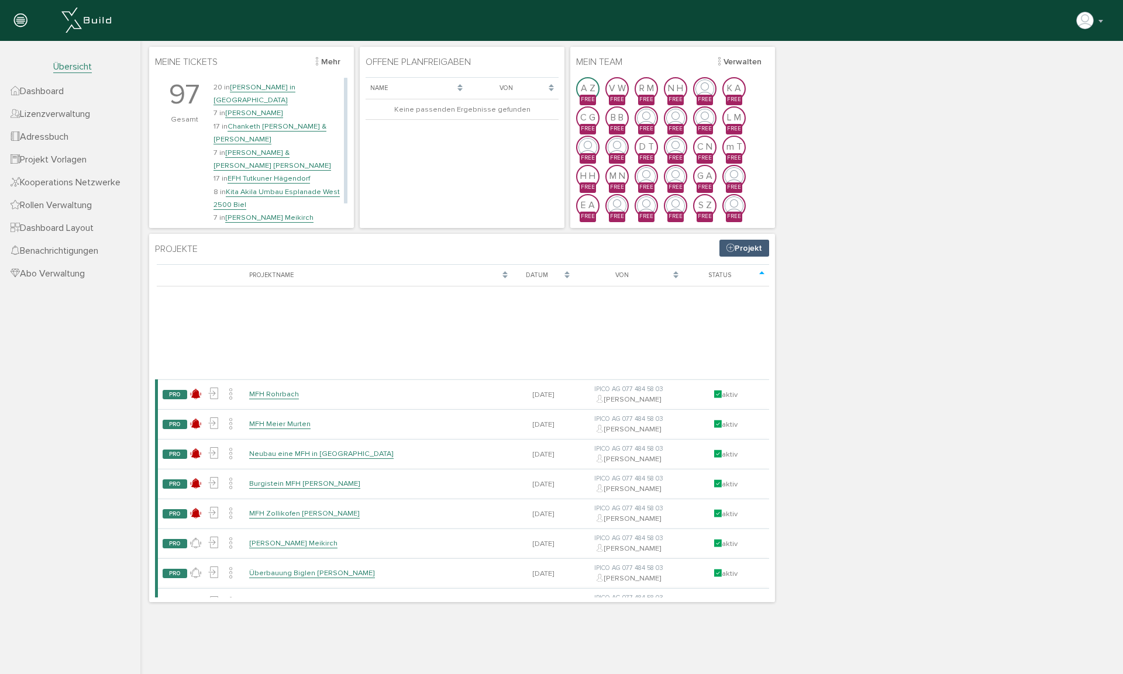
click at [278, 122] on link "Chanketh [PERSON_NAME] & [PERSON_NAME]" at bounding box center [269, 133] width 113 height 23
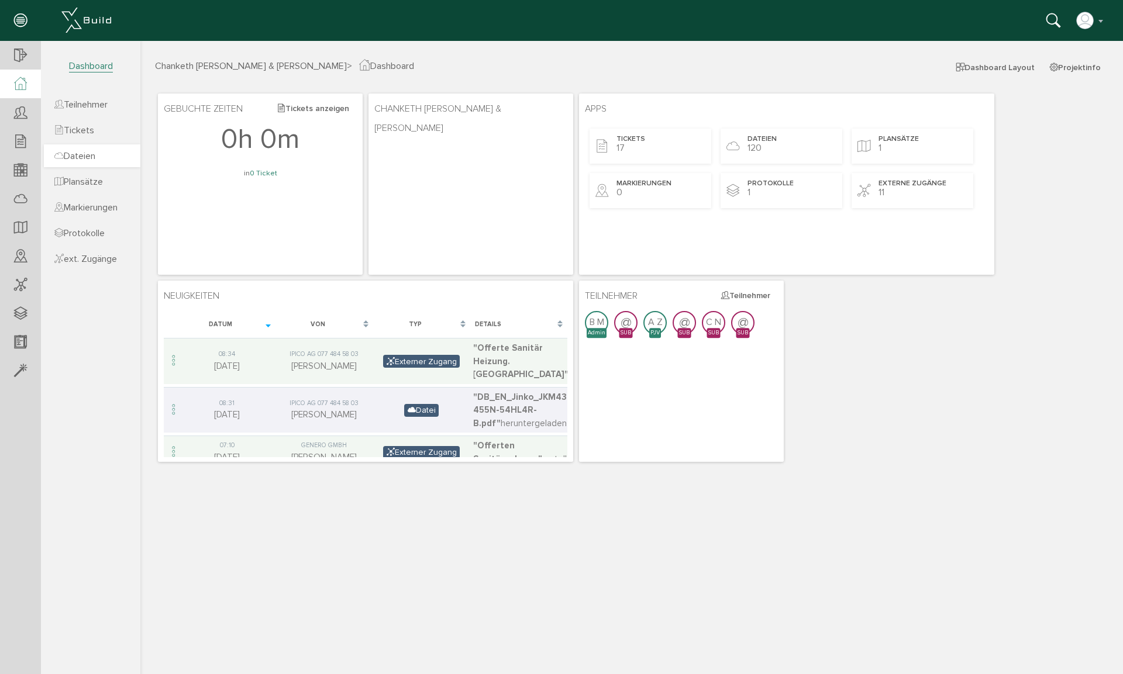
click at [94, 155] on span "Dateien" at bounding box center [74, 156] width 41 height 12
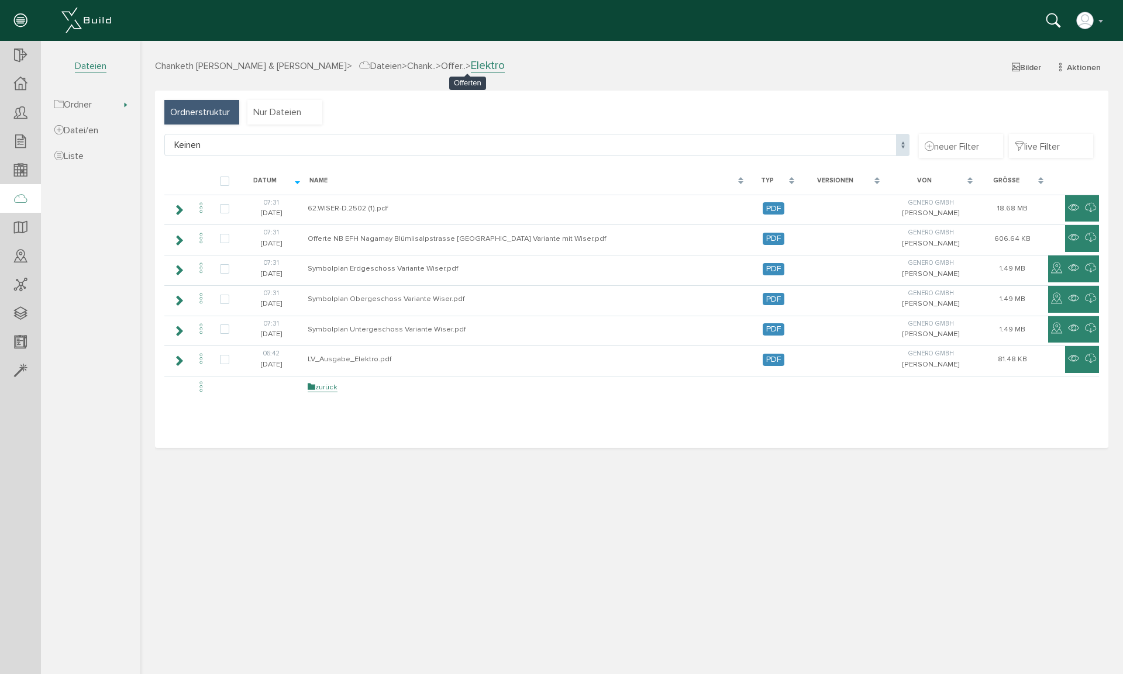
click at [466, 66] on span "Offer.." at bounding box center [453, 66] width 25 height 12
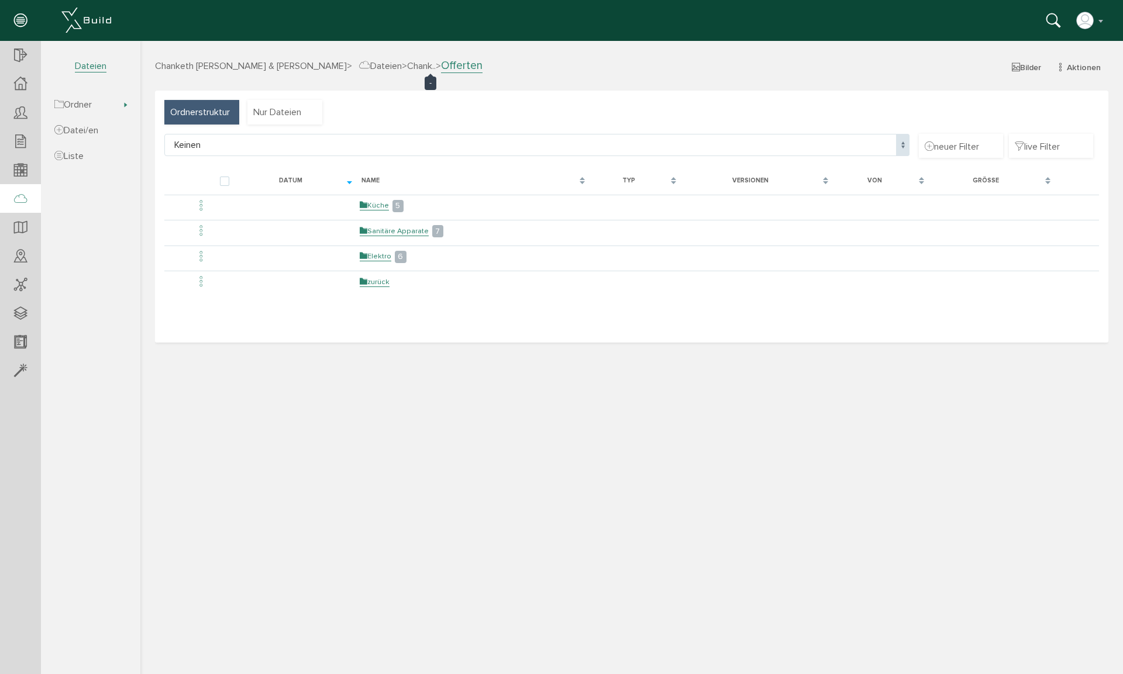
click at [436, 70] on span "Chank.." at bounding box center [421, 66] width 29 height 12
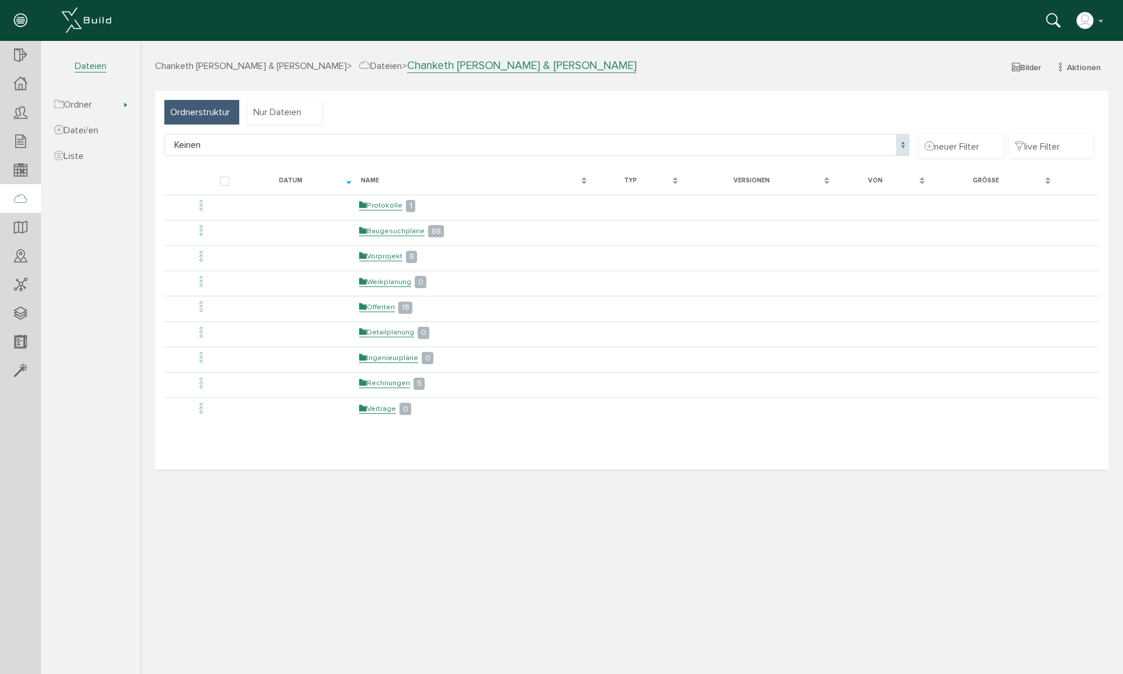
click at [402, 67] on span "Dateien" at bounding box center [380, 66] width 43 height 12
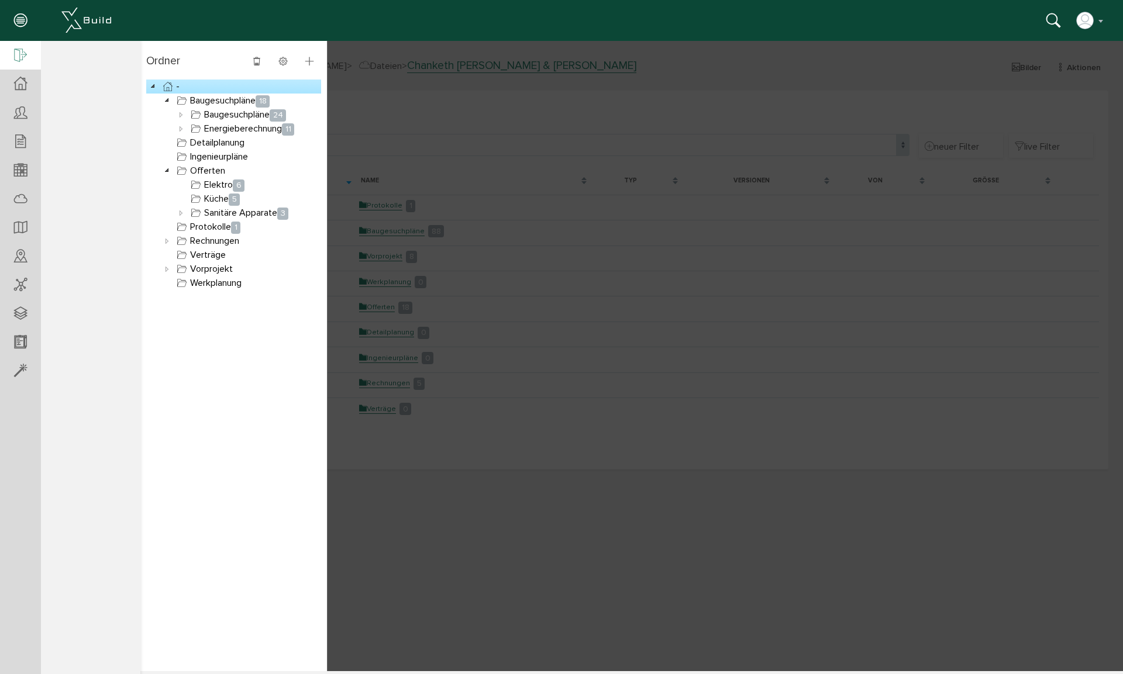
click at [19, 56] on icon at bounding box center [20, 56] width 13 height 16
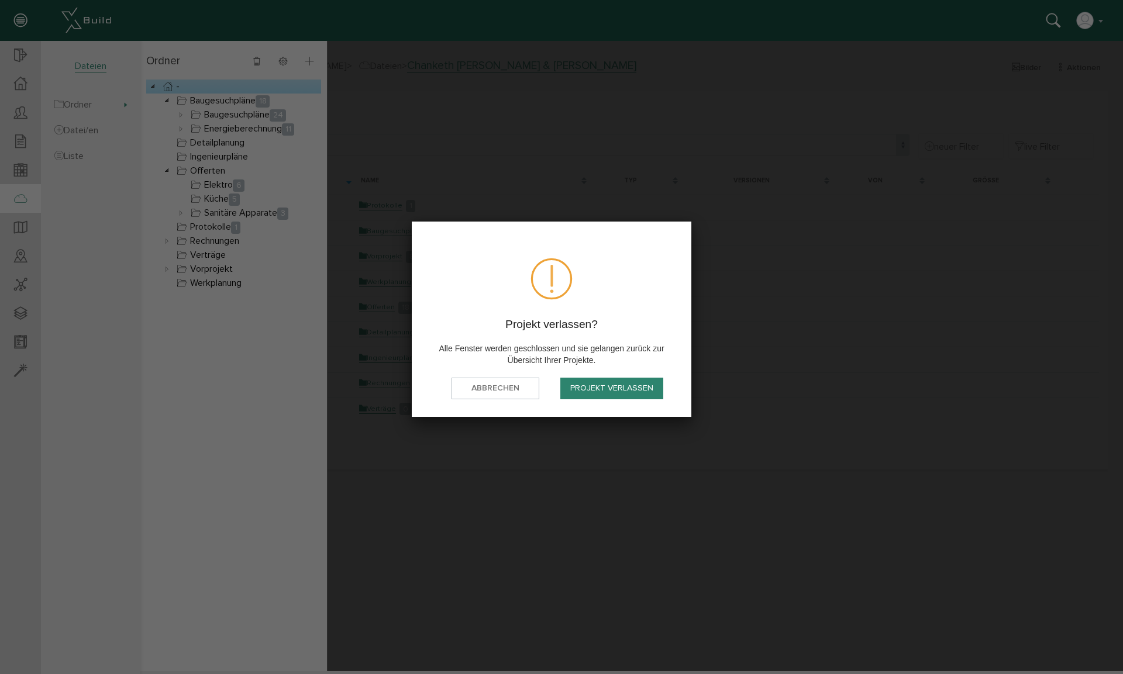
click at [597, 385] on button "Projekt verlassen" at bounding box center [611, 389] width 103 height 22
